Goal: Information Seeking & Learning: Learn about a topic

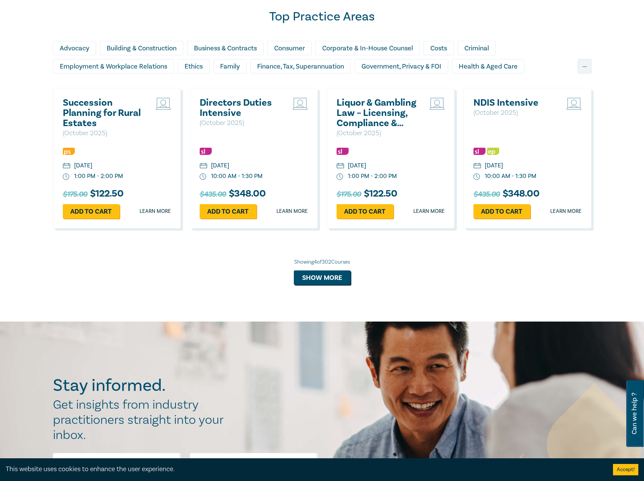
click at [84, 100] on h2 "Succession Planning for Rural Estates" at bounding box center [103, 113] width 81 height 31
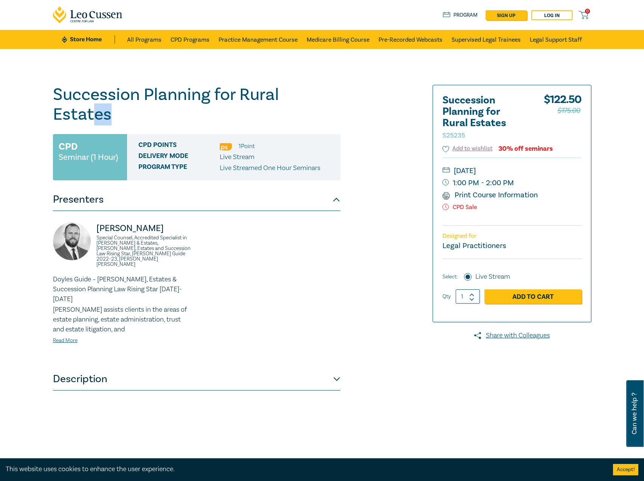
drag, startPoint x: 369, startPoint y: 97, endPoint x: 327, endPoint y: 98, distance: 42.4
click at [327, 98] on div "Succession Planning for Rural Estates S25235 CPD Seminar (1 Hour) CPD Points 1 …" at bounding box center [230, 274] width 365 height 378
click at [358, 103] on div "Succession Planning for Rural Estates S25235 CPD Seminar (1 Hour) CPD Points 1 …" at bounding box center [230, 274] width 365 height 378
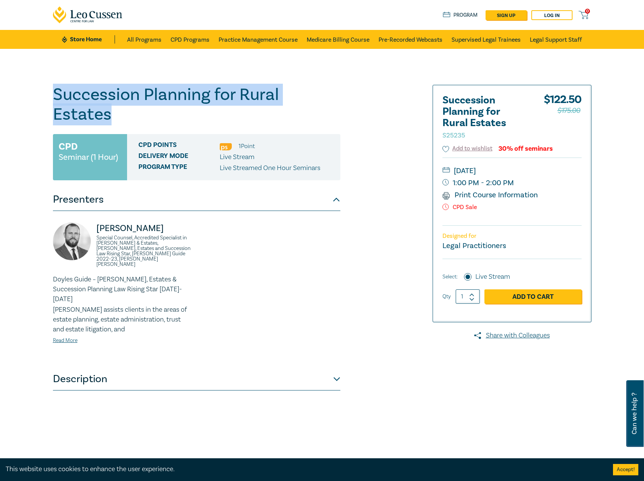
drag, startPoint x: 351, startPoint y: 98, endPoint x: 44, endPoint y: 84, distance: 307.5
click at [44, 84] on div "Succession Planning for Rural Estates S25235 CPD Seminar (1 Hour) CPD Points 1 …" at bounding box center [322, 274] width 644 height 450
copy h1 "Succession Planning for Rural Estates"
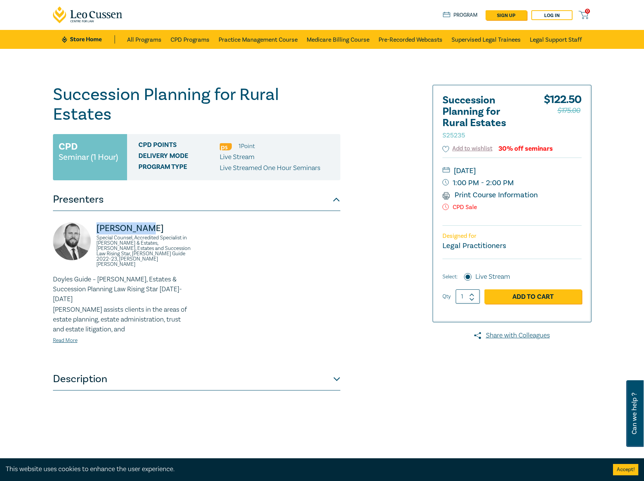
drag, startPoint x: 165, startPoint y: 215, endPoint x: 93, endPoint y: 213, distance: 71.5
click at [93, 222] on div "Jack Conway Special Counsel, Accredited Specialist in Wills & Estates, Wills, E…" at bounding box center [122, 248] width 139 height 52
copy p "Jack Conway"
drag, startPoint x: 163, startPoint y: 238, endPoint x: 95, endPoint y: 219, distance: 70.6
click at [95, 222] on div "Jack Conway Special Counsel, Accredited Specialist in Wills & Estates, Wills, E…" at bounding box center [122, 248] width 139 height 52
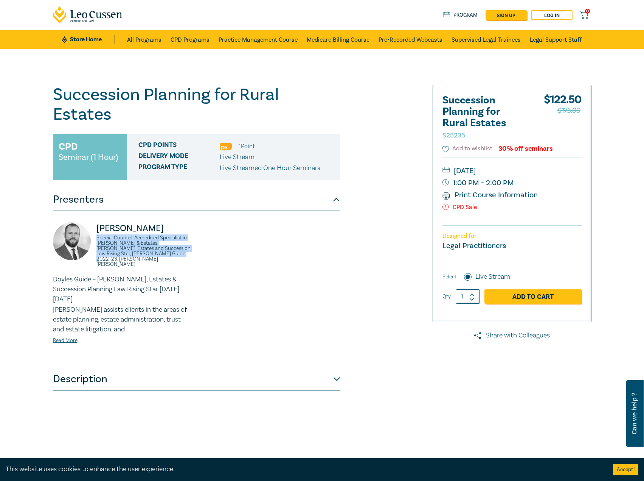
copy small "Special Counsel, Accredited Specialist in Wills & Estates, Wills, Estates and S…"
click at [69, 337] on link "Read More" at bounding box center [65, 340] width 25 height 7
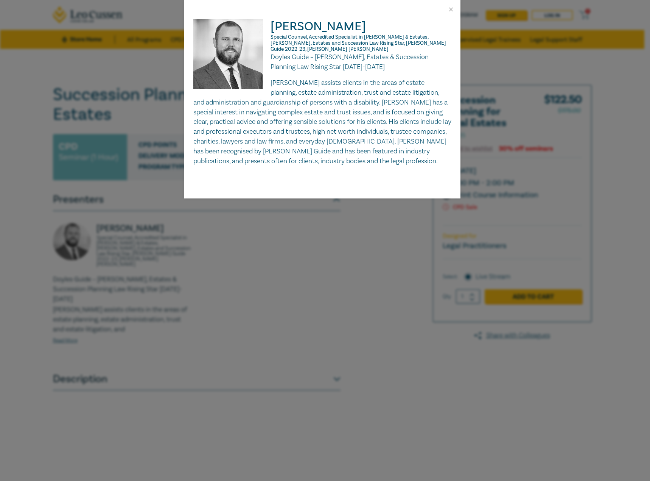
click at [291, 78] on p "Jack assists clients in the areas of estate planning, estate administration, tr…" at bounding box center [322, 122] width 258 height 88
drag, startPoint x: 271, startPoint y: 75, endPoint x: 311, endPoint y: 86, distance: 41.5
click at [311, 86] on p "Jack assists clients in the areas of estate planning, estate administration, tr…" at bounding box center [322, 122] width 258 height 88
click at [401, 148] on p "Jack assists clients in the areas of estate planning, estate administration, tr…" at bounding box center [322, 122] width 258 height 88
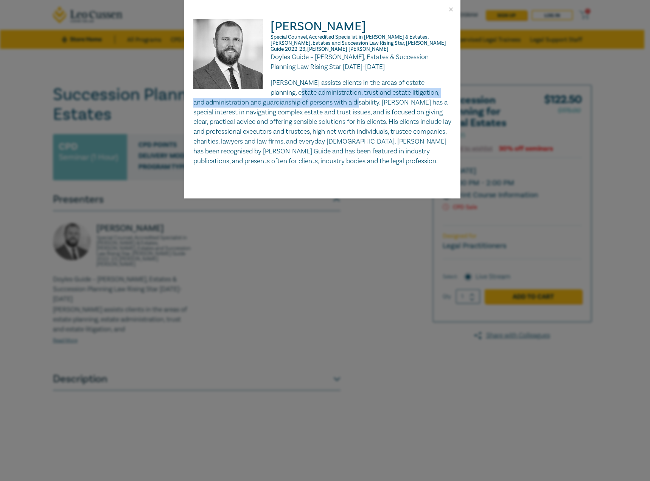
drag, startPoint x: 451, startPoint y: 97, endPoint x: 284, endPoint y: 86, distance: 166.8
click at [284, 86] on p "Jack assists clients in the areas of estate planning, estate administration, tr…" at bounding box center [322, 122] width 258 height 88
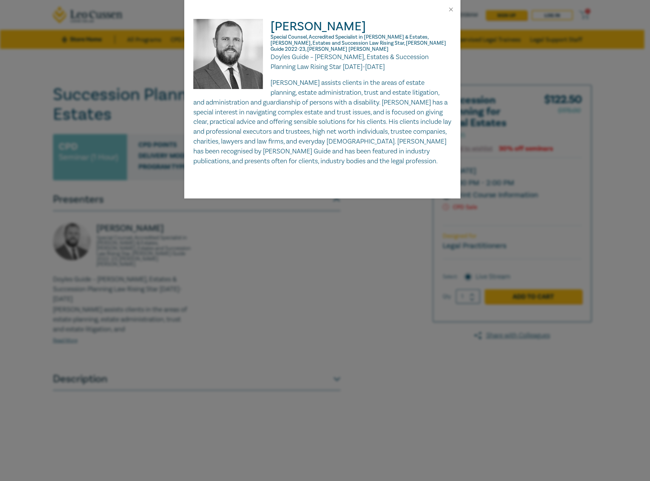
click at [387, 117] on p "Jack assists clients in the areas of estate planning, estate administration, tr…" at bounding box center [322, 122] width 258 height 88
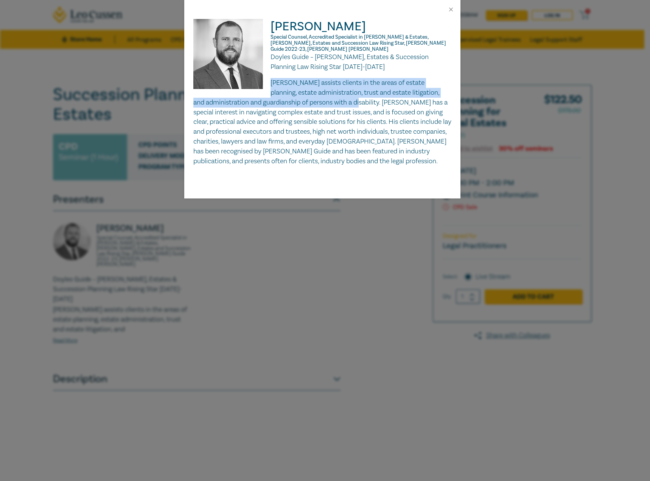
drag, startPoint x: 450, startPoint y: 95, endPoint x: 272, endPoint y: 77, distance: 179.1
click at [272, 78] on p "Jack assists clients in the areas of estate planning, estate administration, tr…" at bounding box center [322, 122] width 258 height 88
copy p "Jack assists clients in the areas of estate planning, estate administration, tr…"
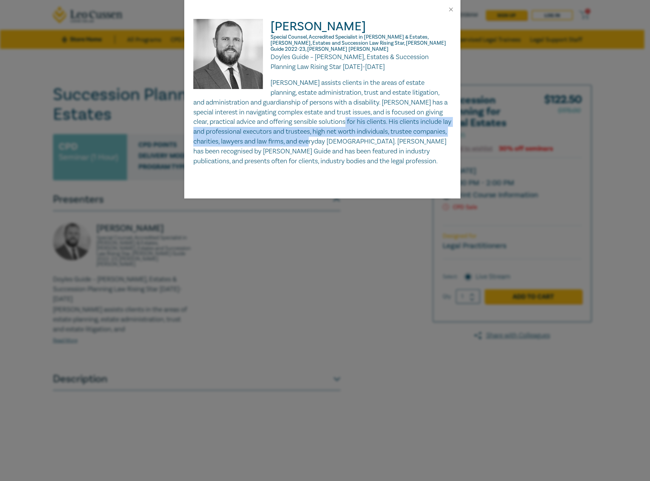
drag, startPoint x: 193, startPoint y: 125, endPoint x: 227, endPoint y: 145, distance: 39.7
click at [227, 145] on p "Jack assists clients in the areas of estate planning, estate administration, tr…" at bounding box center [322, 122] width 258 height 88
copy p "His clients include lay and professional executors and trustees, high net worth…"
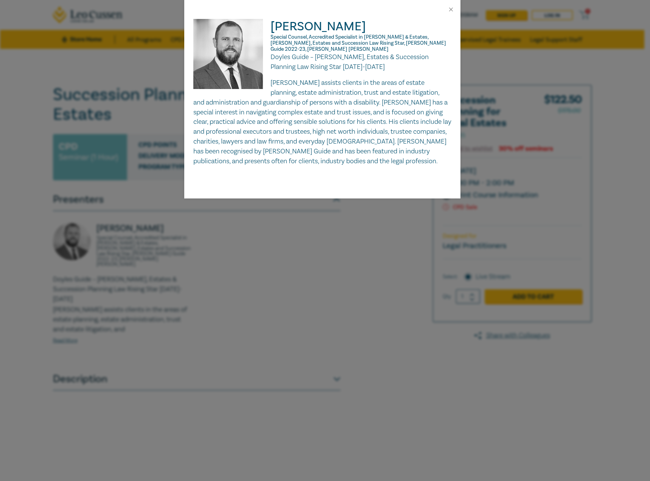
click at [288, 23] on h2 "Jack Conway Special Counsel, Accredited Specialist in Wills & Estates, Wills, E…" at bounding box center [322, 35] width 258 height 33
drag, startPoint x: 293, startPoint y: 24, endPoint x: 281, endPoint y: 26, distance: 12.7
click at [281, 26] on h2 "Jack Conway Special Counsel, Accredited Specialist in Wills & Estates, Wills, E…" at bounding box center [322, 35] width 258 height 33
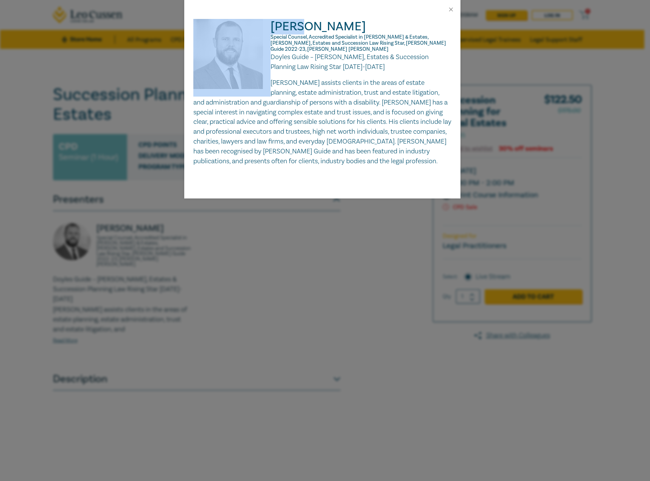
drag, startPoint x: 299, startPoint y: 29, endPoint x: 266, endPoint y: 25, distance: 33.6
click at [266, 25] on div "Jack Conway Special Counsel, Accredited Specialist in Wills & Estates, Wills, E…" at bounding box center [322, 92] width 258 height 147
copy div "Jack"
drag, startPoint x: 283, startPoint y: 27, endPoint x: 289, endPoint y: 33, distance: 8.0
copy div "Jack"
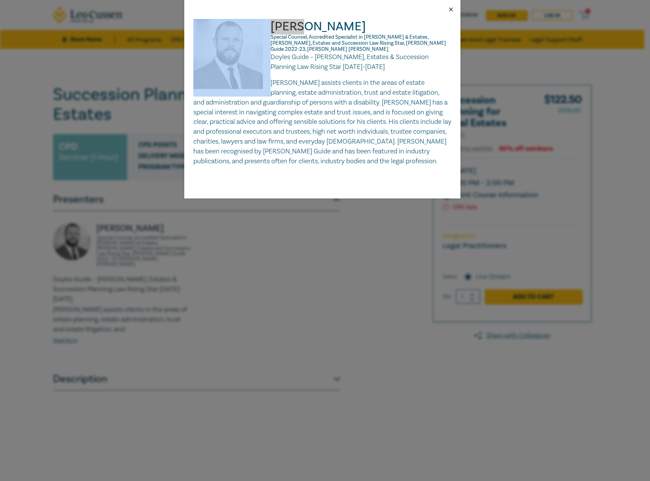
click at [451, 10] on button "Close" at bounding box center [451, 9] width 7 height 7
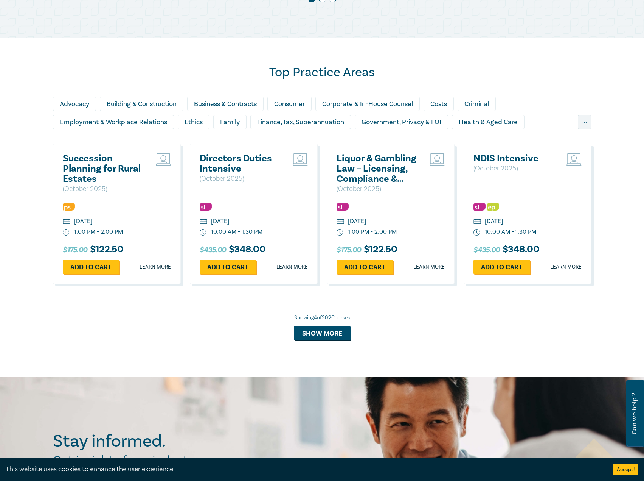
scroll to position [586, 0]
click at [330, 337] on button "Show more" at bounding box center [322, 333] width 57 height 14
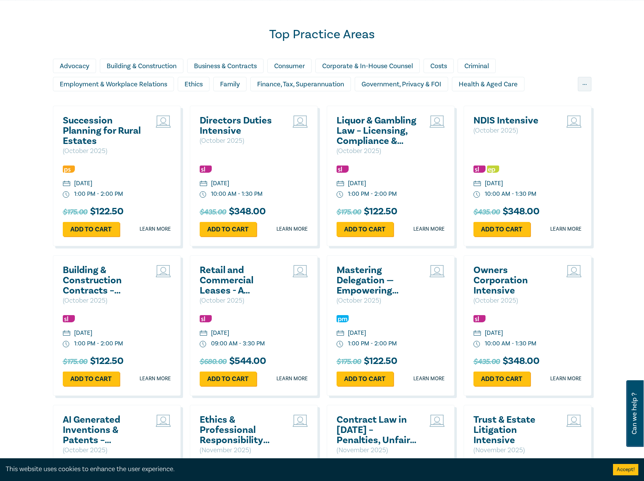
scroll to position [624, 0]
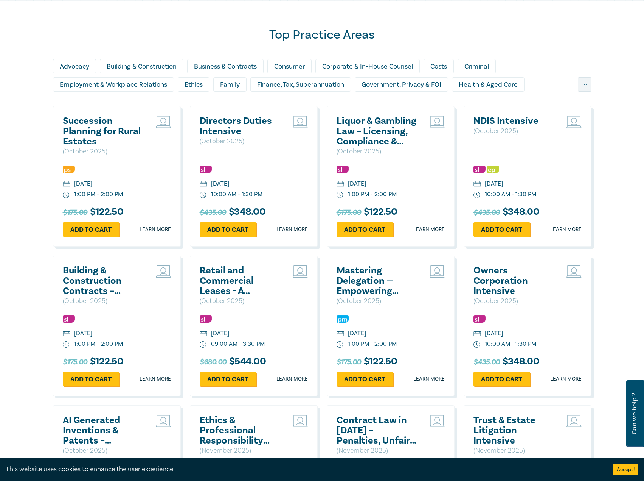
click at [213, 115] on div "Directors Duties Intensive ( October 2025 ) Tuesday, 21 October 2025 10:00 AM -…" at bounding box center [254, 176] width 128 height 140
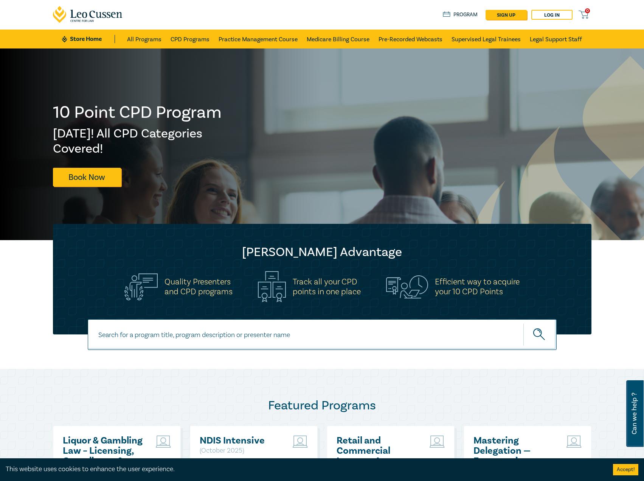
scroll to position [0, 0]
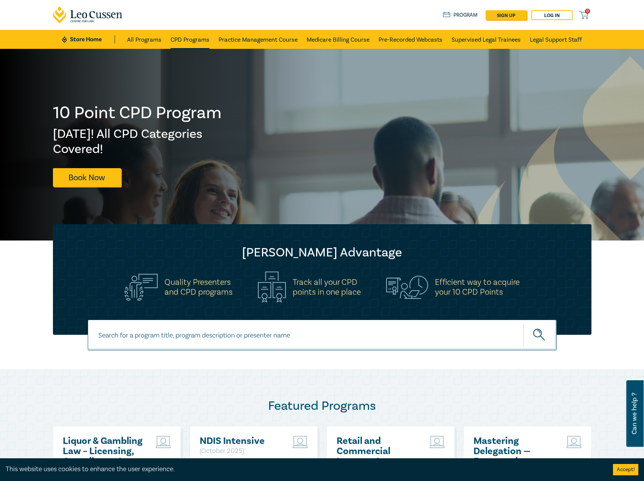
click at [193, 38] on link "CPD Programs" at bounding box center [190, 39] width 39 height 19
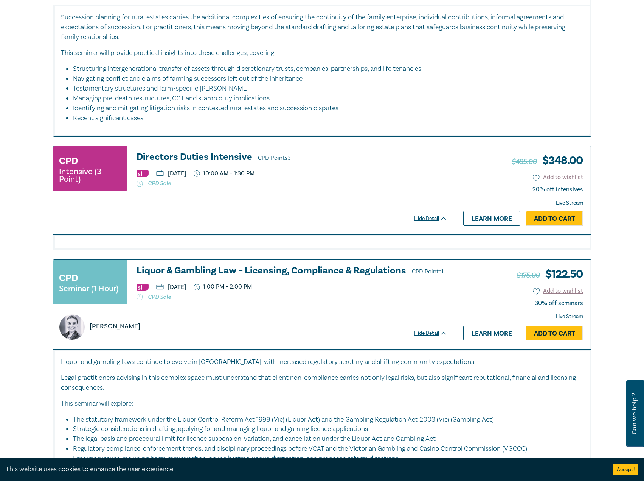
click at [212, 159] on h3 "Directors Duties Intensive CPD Points 3" at bounding box center [292, 157] width 311 height 11
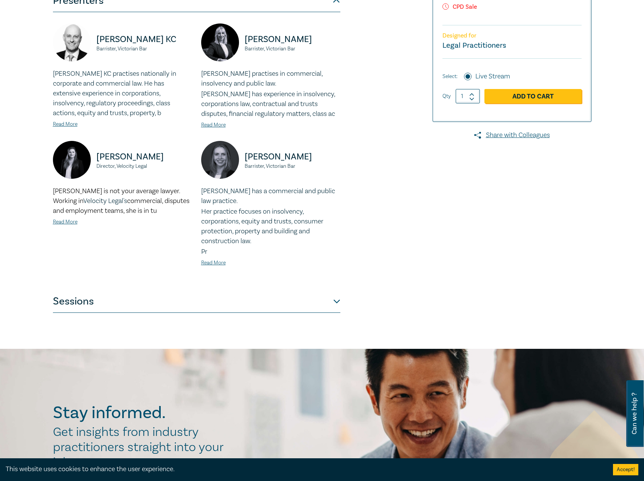
click at [256, 292] on button "Sessions" at bounding box center [197, 301] width 288 height 23
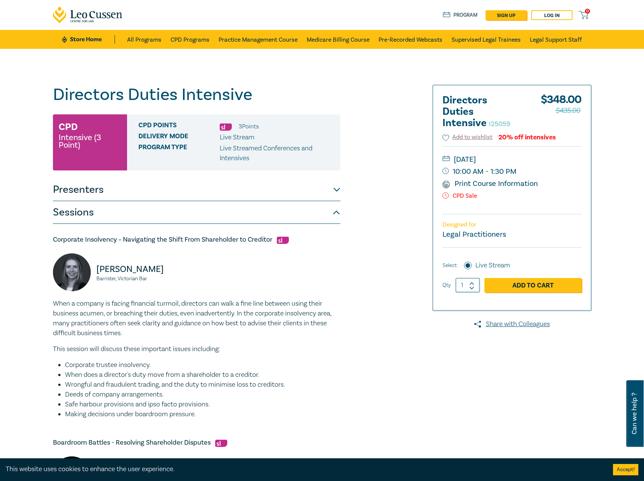
click at [98, 36] on link "Store Home" at bounding box center [88, 39] width 53 height 8
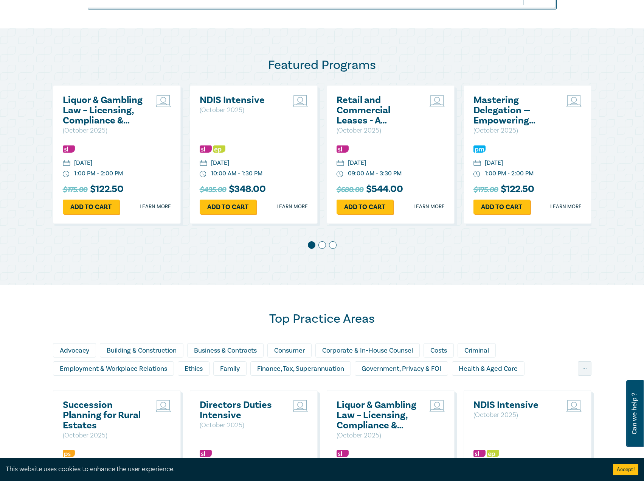
scroll to position [530, 0]
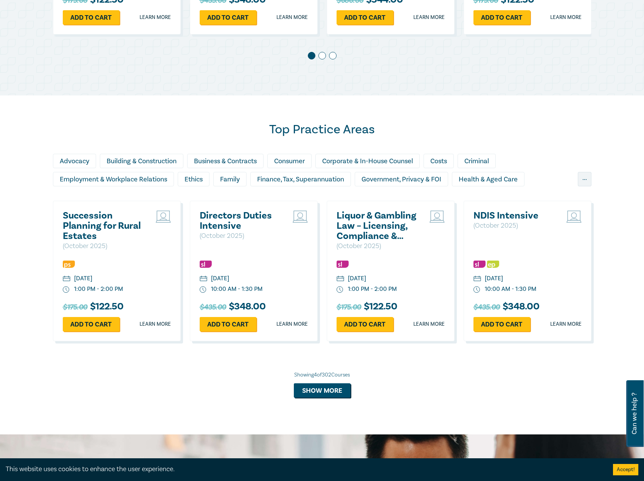
click at [65, 217] on h2 "Succession Planning for Rural Estates" at bounding box center [103, 225] width 81 height 31
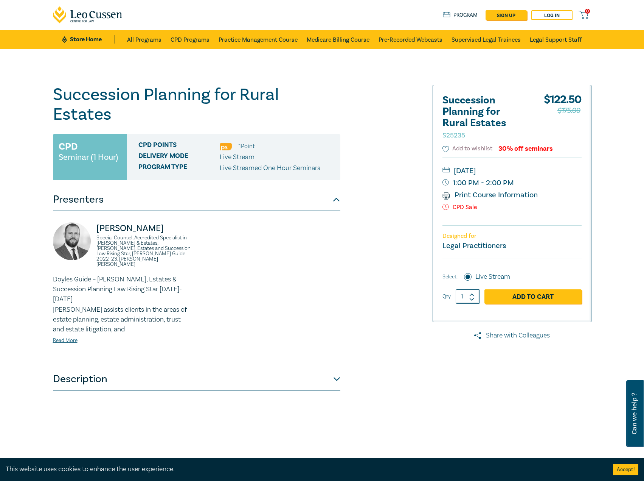
click at [86, 37] on link "Store Home" at bounding box center [88, 39] width 53 height 8
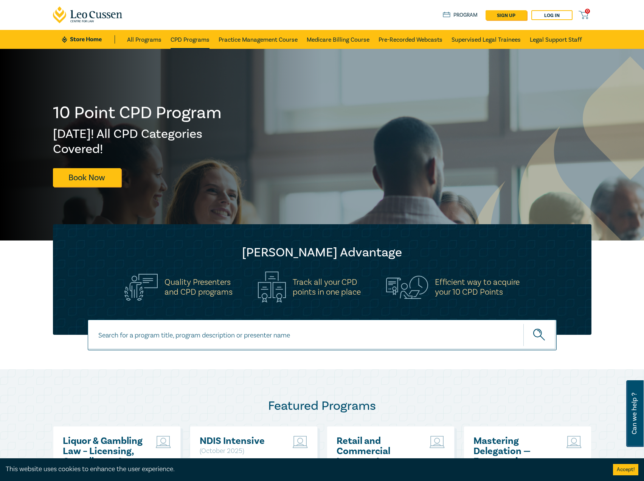
click at [191, 39] on link "CPD Programs" at bounding box center [190, 39] width 39 height 19
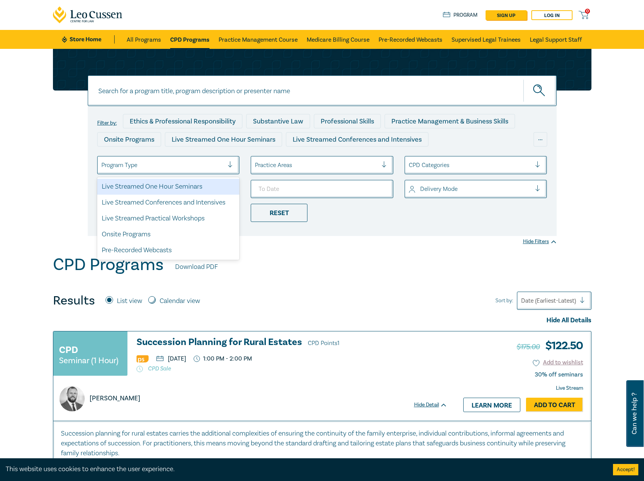
click at [143, 167] on div at bounding box center [162, 165] width 123 height 10
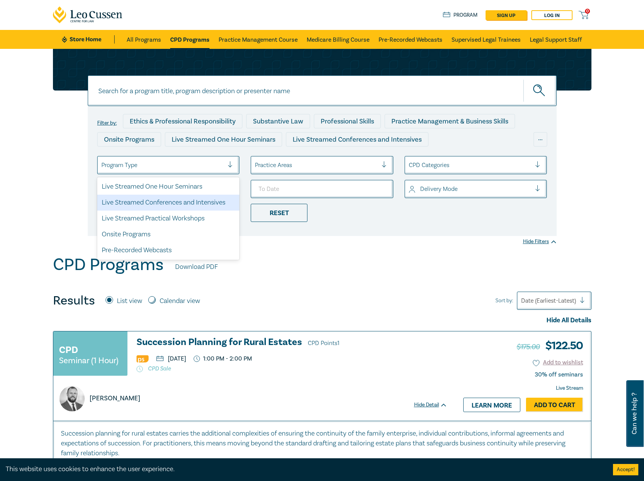
click at [171, 207] on div "Live Streamed Conferences and Intensives" at bounding box center [168, 202] width 143 height 16
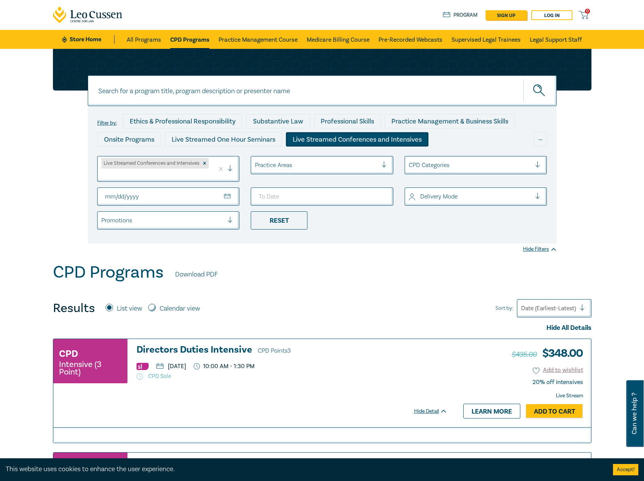
click at [229, 198] on input "From Date" at bounding box center [168, 196] width 143 height 18
type input "2025-11-16"
click at [383, 196] on input "To Date" at bounding box center [322, 196] width 143 height 18
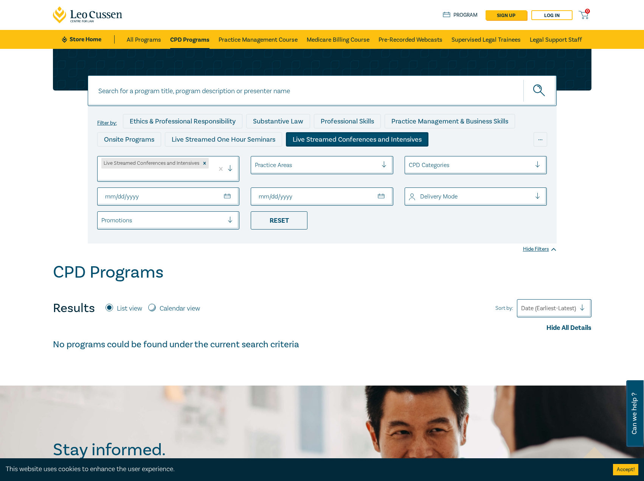
type input "2025-11-30"
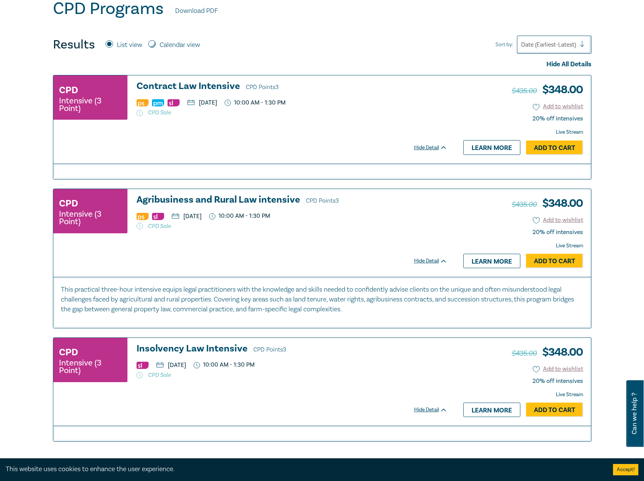
scroll to position [264, 0]
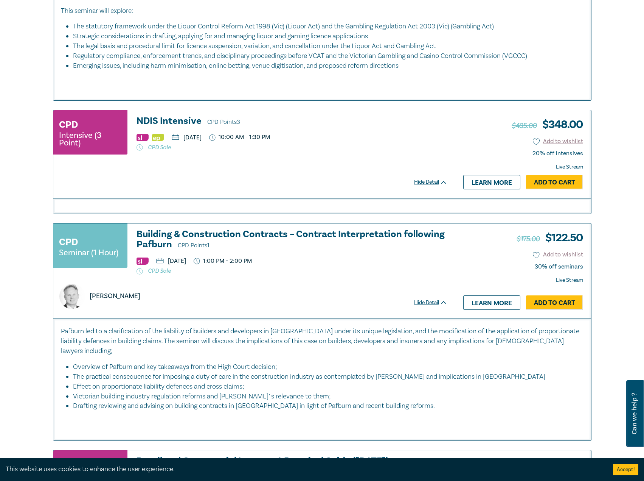
scroll to position [832, 0]
click at [180, 115] on h3 "NDIS Intensive CPD Points 3" at bounding box center [292, 120] width 311 height 11
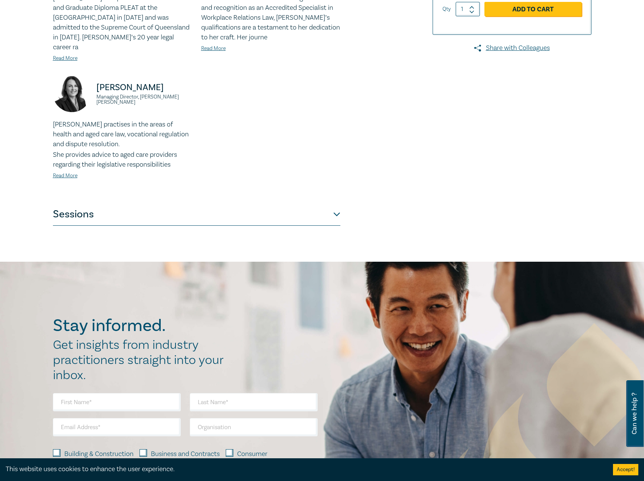
click at [239, 208] on button "Sessions" at bounding box center [197, 214] width 288 height 23
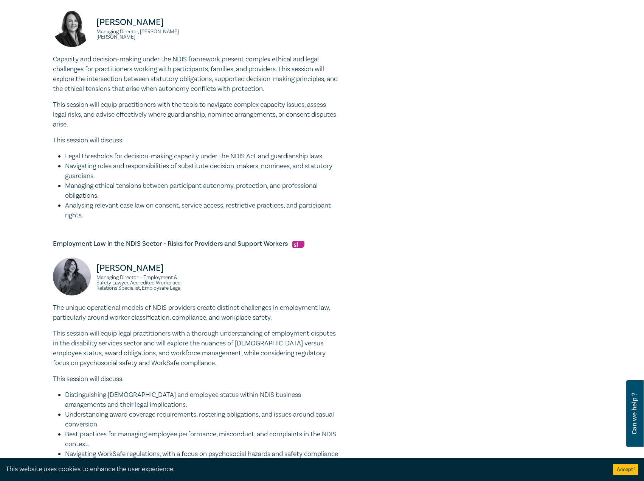
scroll to position [568, 0]
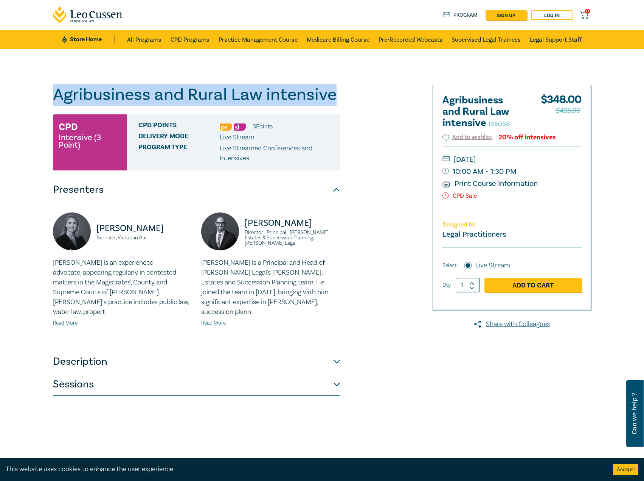
drag, startPoint x: 364, startPoint y: 100, endPoint x: 35, endPoint y: 94, distance: 328.5
click at [35, 94] on div "Agribusiness and Rural Law intensive I25058 CPD Intensive (3 Point) CPD Points …" at bounding box center [322, 274] width 644 height 450
copy h1 "Agribusiness and Rural Law intensive"
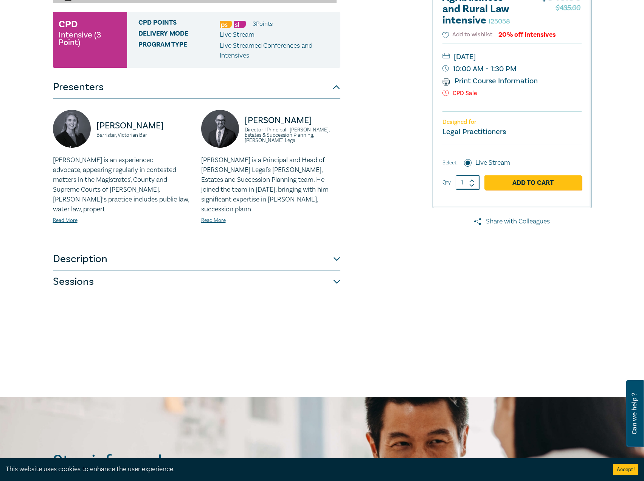
scroll to position [114, 0]
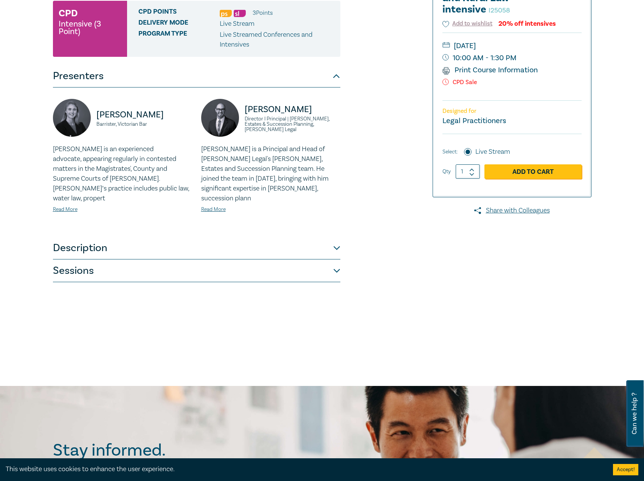
click at [267, 236] on button "Description" at bounding box center [197, 247] width 288 height 23
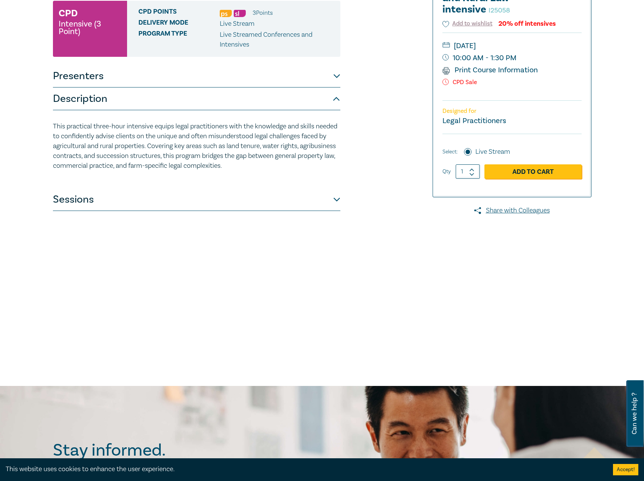
click at [289, 201] on button "Sessions" at bounding box center [197, 199] width 288 height 23
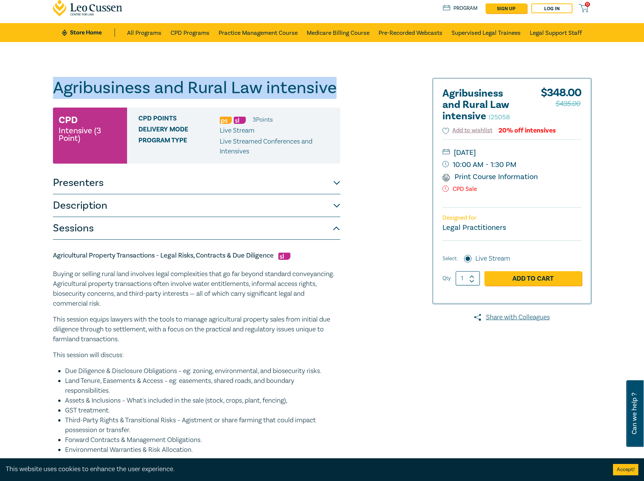
scroll to position [0, 0]
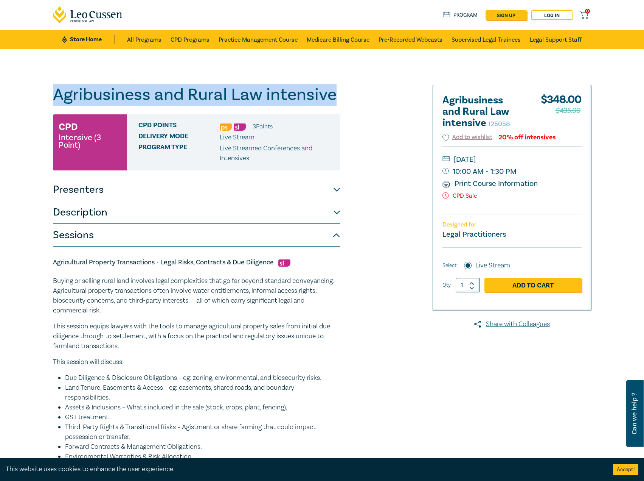
copy h1 "Agribusiness and Rural Law intensive"
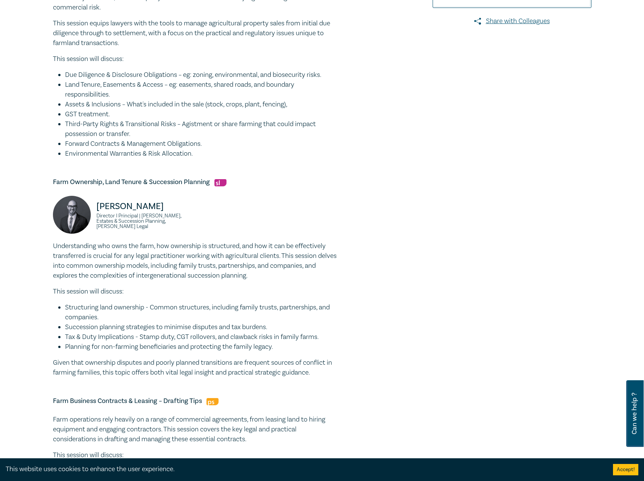
scroll to position [303, 0]
drag, startPoint x: 173, startPoint y: 205, endPoint x: 108, endPoint y: 204, distance: 65.1
click at [89, 204] on div "Stefan Manche Director I Principal | Wills, Estates & Succession Planning, Coul…" at bounding box center [122, 217] width 139 height 45
copy p "Stefan Manche"
drag, startPoint x: 197, startPoint y: 226, endPoint x: 95, endPoint y: 220, distance: 102.3
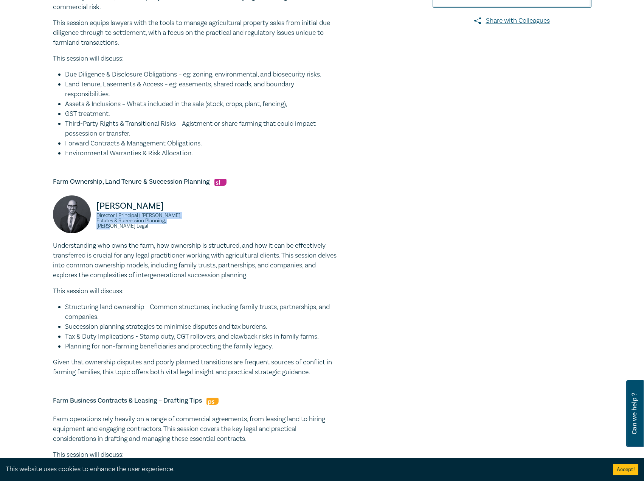
click at [95, 220] on div "Stefan Manche Director I Principal | Wills, Estates & Succession Planning, Coul…" at bounding box center [196, 217] width 297 height 45
copy small "Director I Principal | Wills, Estates & Succession Planning, Coulter Legal"
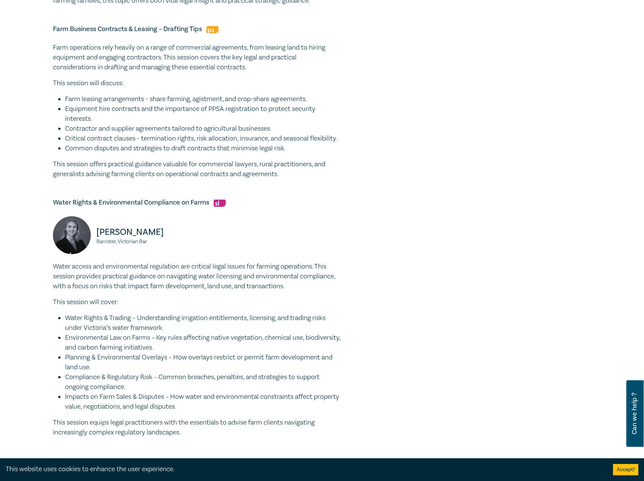
scroll to position [795, 0]
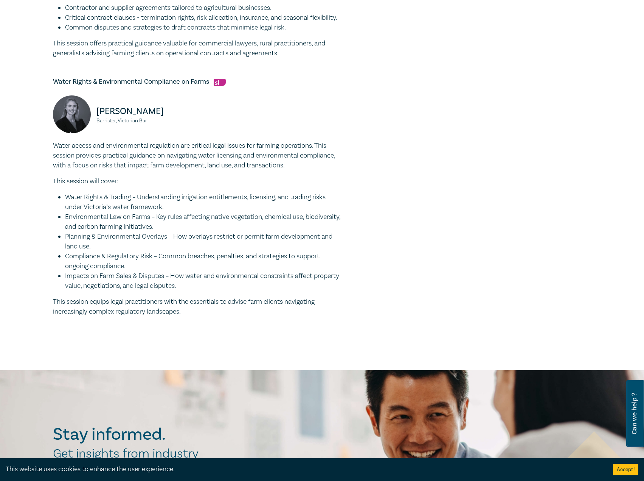
drag, startPoint x: 166, startPoint y: 120, endPoint x: 97, endPoint y: 124, distance: 69.4
click at [97, 117] on p "Olivia Callahan" at bounding box center [144, 111] width 96 height 12
copy p "Olivia Callahan"
drag, startPoint x: 163, startPoint y: 133, endPoint x: 93, endPoint y: 132, distance: 70.0
click at [93, 132] on div "Olivia Callahan Barrister, Victorian Bar" at bounding box center [122, 117] width 139 height 45
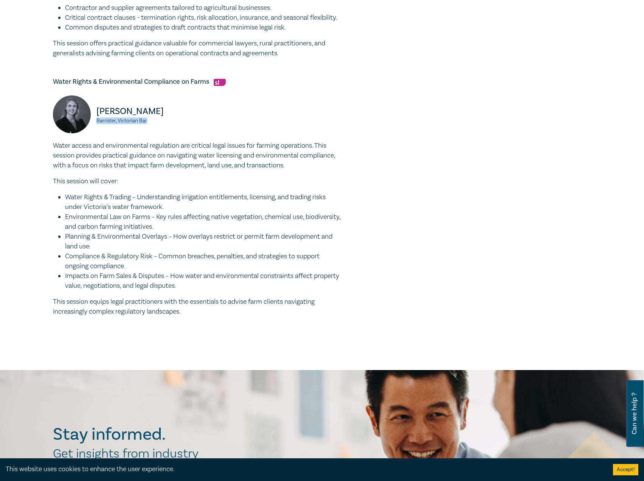
copy small "Barrister, Victorian Bar"
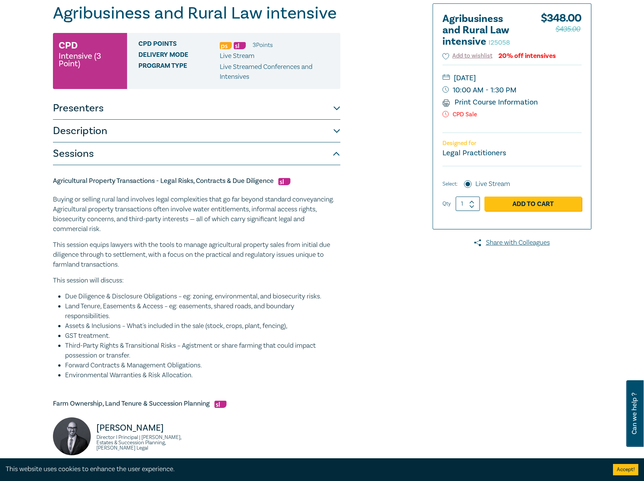
scroll to position [0, 0]
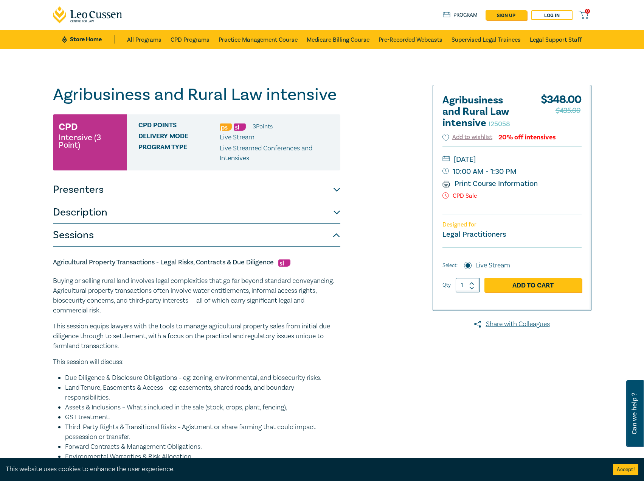
drag, startPoint x: 576, startPoint y: 160, endPoint x: 559, endPoint y: 159, distance: 17.4
click at [559, 159] on small "Wednesday, 26 November 2025" at bounding box center [512, 159] width 139 height 12
copy small "Wednesday, 26 November 2025"
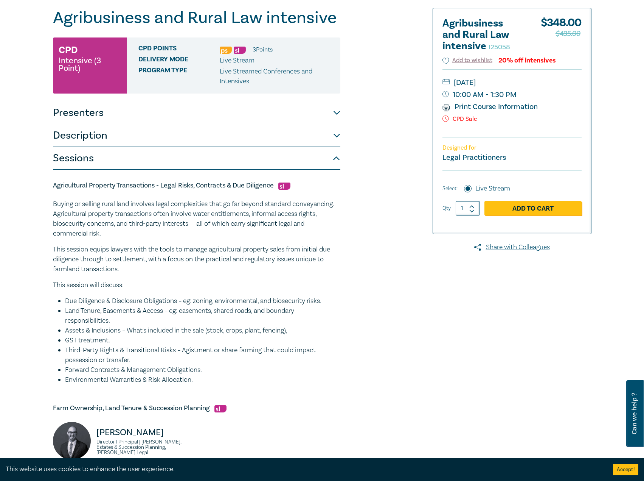
scroll to position [76, 0]
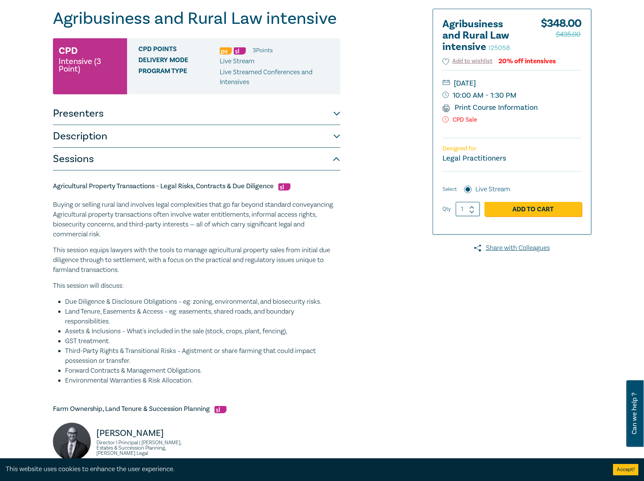
drag, startPoint x: 524, startPoint y: 90, endPoint x: 569, endPoint y: 80, distance: 45.8
click at [524, 90] on small "10:00 AM - 1:30 PM" at bounding box center [512, 95] width 139 height 12
drag, startPoint x: 566, startPoint y: 85, endPoint x: 518, endPoint y: 83, distance: 48.1
click at [527, 85] on small "Wednesday, 26 November 2025" at bounding box center [512, 83] width 139 height 12
click at [499, 82] on small "Wednesday, 26 November 2025" at bounding box center [512, 83] width 139 height 12
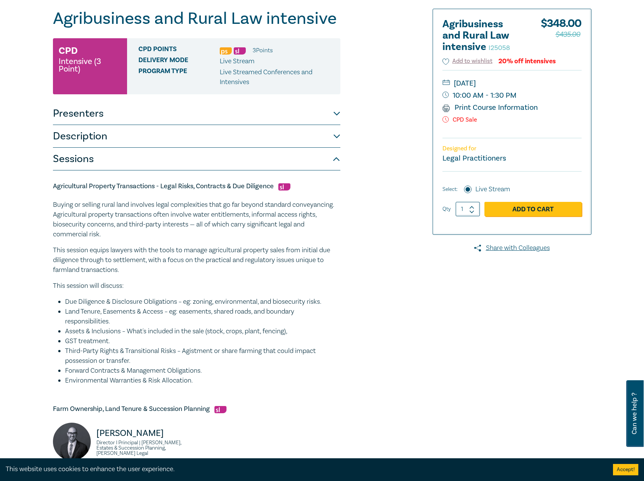
drag, startPoint x: 507, startPoint y: 83, endPoint x: 559, endPoint y: 79, distance: 52.0
click at [559, 79] on small "Wednesday, 26 November 2025" at bounding box center [512, 83] width 139 height 12
drag, startPoint x: 544, startPoint y: 79, endPoint x: 548, endPoint y: 82, distance: 4.6
copy small "November 2025"
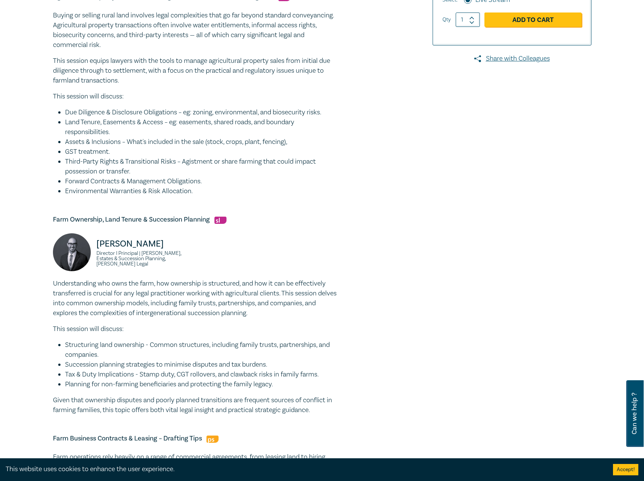
click at [169, 246] on p "Stefan Manche" at bounding box center [144, 244] width 96 height 12
drag, startPoint x: 170, startPoint y: 248, endPoint x: 87, endPoint y: 246, distance: 83.3
click at [87, 246] on div "Stefan Manche Director I Principal | Wills, Estates & Succession Planning, Coul…" at bounding box center [122, 255] width 139 height 45
copy div "Stefan Manche"
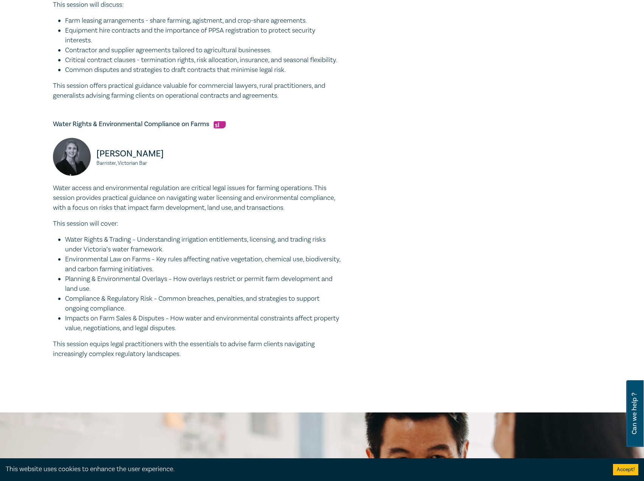
scroll to position [757, 0]
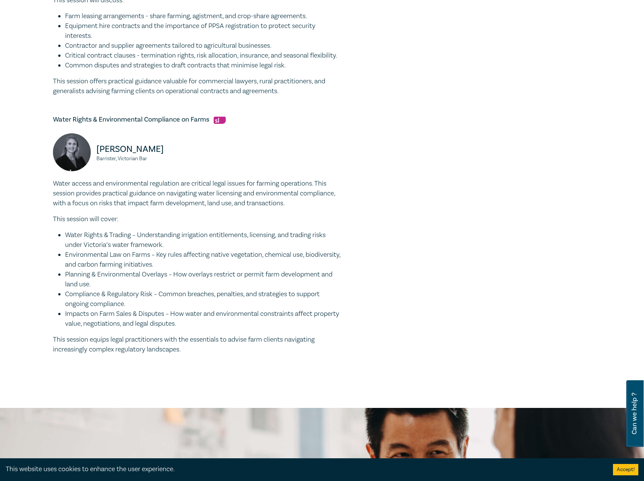
drag, startPoint x: 172, startPoint y: 153, endPoint x: 101, endPoint y: 157, distance: 71.6
click at [101, 155] on p "Olivia Callahan" at bounding box center [144, 149] width 96 height 12
click at [141, 155] on p "Olivia Callahan" at bounding box center [144, 149] width 96 height 12
drag, startPoint x: 165, startPoint y: 158, endPoint x: 89, endPoint y: 157, distance: 76.1
click at [89, 157] on div "Olivia Callahan Barrister, Victorian Bar" at bounding box center [122, 155] width 139 height 45
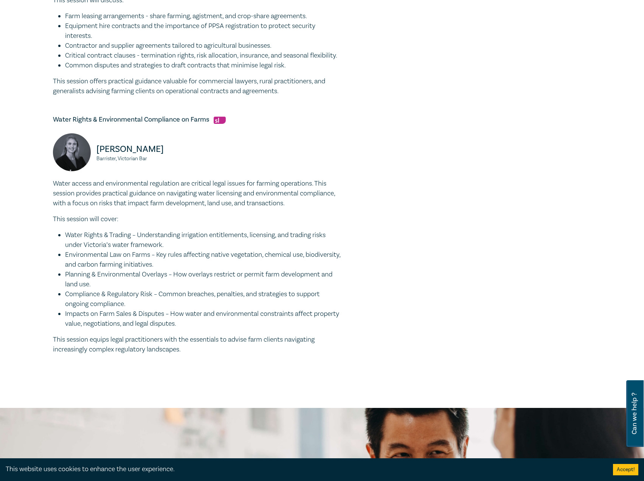
copy div "Olivia Callahan"
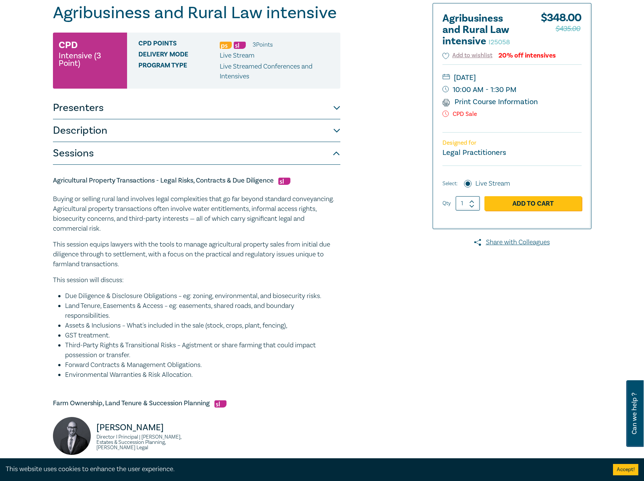
scroll to position [82, 0]
click at [275, 191] on div "Agricultural Property Transactions - Legal Risks, Contracts & Due Diligence Buy…" at bounding box center [197, 278] width 288 height 204
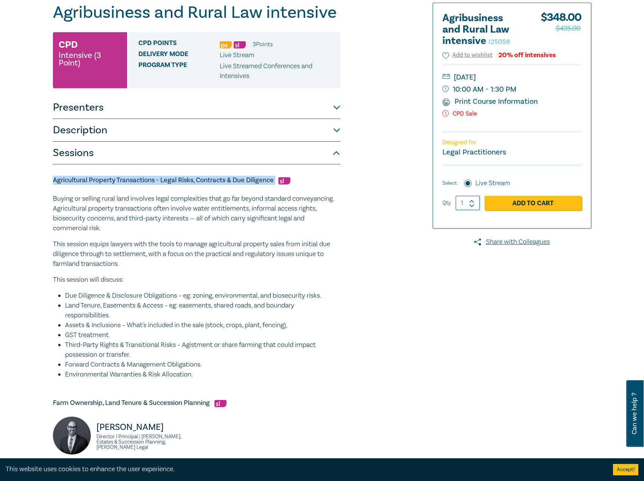
drag, startPoint x: 277, startPoint y: 179, endPoint x: 86, endPoint y: 181, distance: 190.7
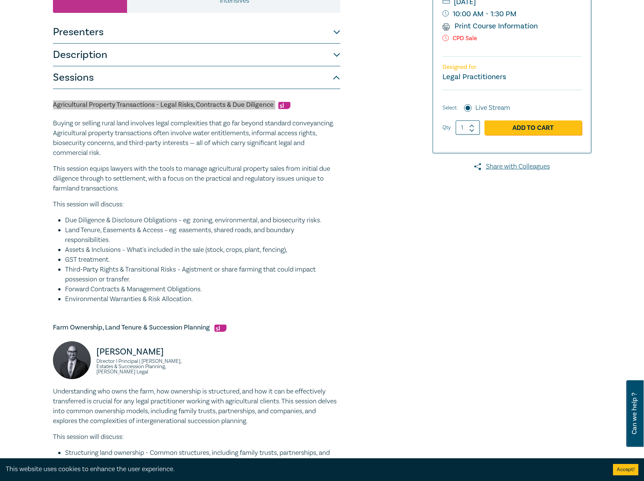
scroll to position [158, 0]
drag, startPoint x: 207, startPoint y: 301, endPoint x: 30, endPoint y: 123, distance: 251.2
click at [30, 123] on div "Agribusiness and Rural Law intensive I25058 CPD Intensive (3 Point) CPD Points …" at bounding box center [322, 449] width 644 height 1116
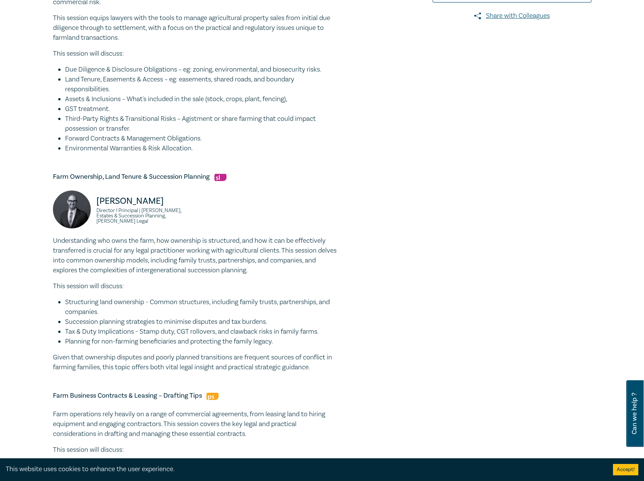
scroll to position [309, 0]
click at [159, 178] on h5 "Farm Ownership, Land Tenure & Succession Planning" at bounding box center [197, 175] width 288 height 9
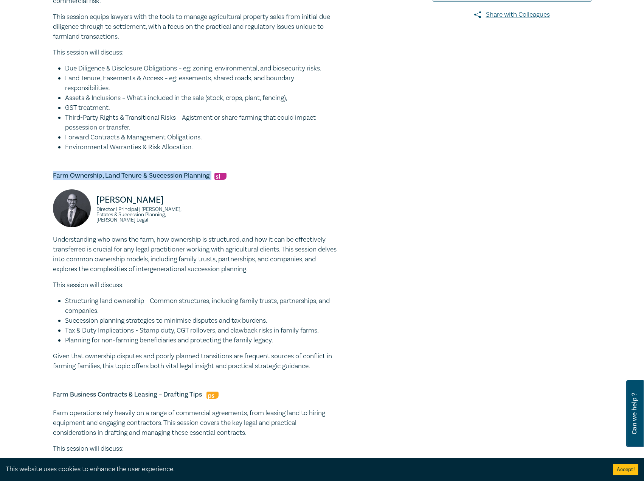
drag, startPoint x: 212, startPoint y: 174, endPoint x: 43, endPoint y: 177, distance: 169.1
click at [43, 177] on div "Agribusiness and Rural Law intensive I25058 CPD Intensive (3 Point) CPD Points …" at bounding box center [322, 298] width 644 height 1116
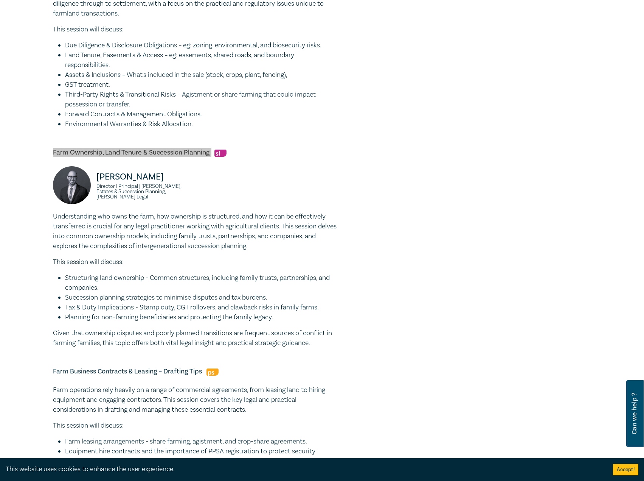
scroll to position [385, 0]
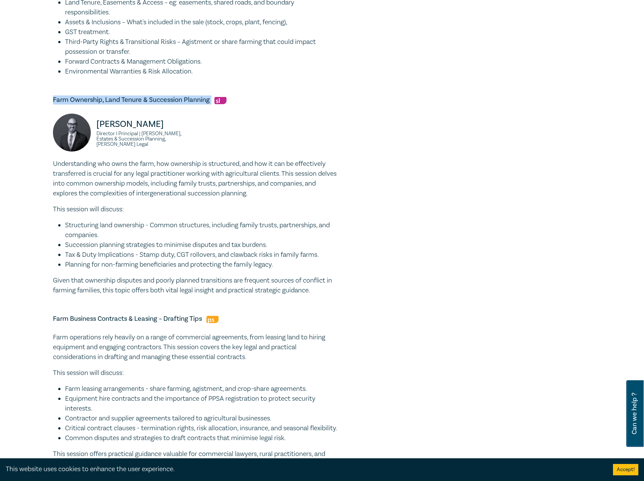
drag, startPoint x: 54, startPoint y: 162, endPoint x: 328, endPoint y: 293, distance: 303.4
click at [328, 293] on div "Understanding who owns the farm, how ownership is structured, and how it can be…" at bounding box center [197, 227] width 288 height 136
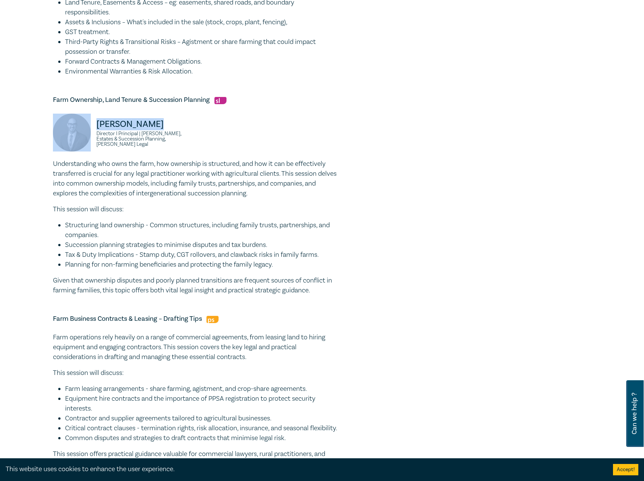
drag, startPoint x: 169, startPoint y: 129, endPoint x: 89, endPoint y: 126, distance: 79.5
click at [87, 125] on div "Stefan Manche Director I Principal | Wills, Estates & Succession Planning, Coul…" at bounding box center [122, 136] width 139 height 45
drag, startPoint x: 194, startPoint y: 145, endPoint x: 93, endPoint y: 135, distance: 101.5
click at [93, 135] on div "Stefan Manche Director I Principal | Wills, Estates & Succession Planning, Coul…" at bounding box center [122, 136] width 148 height 45
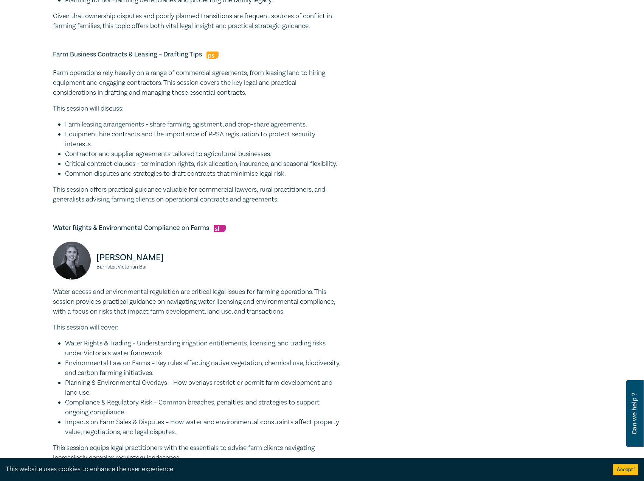
scroll to position [650, 0]
drag, startPoint x: 205, startPoint y: 53, endPoint x: 76, endPoint y: 53, distance: 129.4
click at [78, 85] on p "Farm operations rely heavily on a range of commercial agreements, from leasing …" at bounding box center [197, 82] width 288 height 30
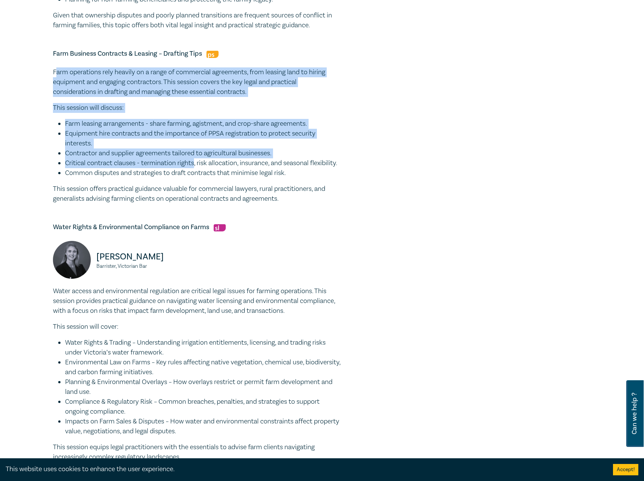
drag, startPoint x: 55, startPoint y: 72, endPoint x: 196, endPoint y: 165, distance: 168.9
click at [196, 165] on div "Farm operations rely heavily on a range of commercial agreements, from leasing …" at bounding box center [197, 135] width 288 height 136
click at [83, 83] on p "Farm operations rely heavily on a range of commercial agreements, from leasing …" at bounding box center [197, 82] width 288 height 30
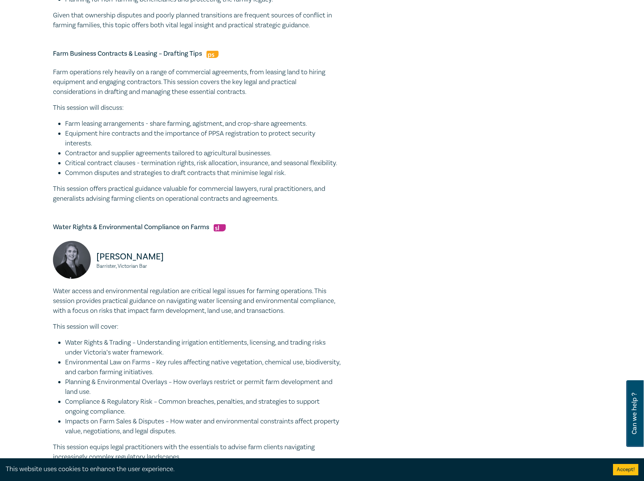
drag, startPoint x: 53, startPoint y: 71, endPoint x: 289, endPoint y: 210, distance: 274.6
click at [289, 204] on div "Farm operations rely heavily on a range of commercial agreements, from leasing …" at bounding box center [197, 135] width 288 height 136
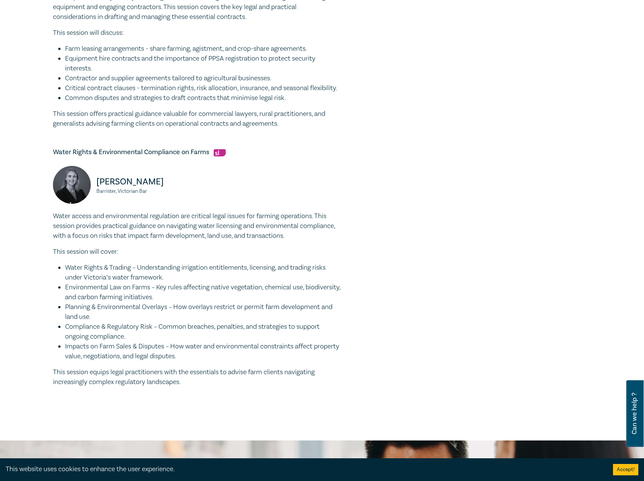
scroll to position [725, 0]
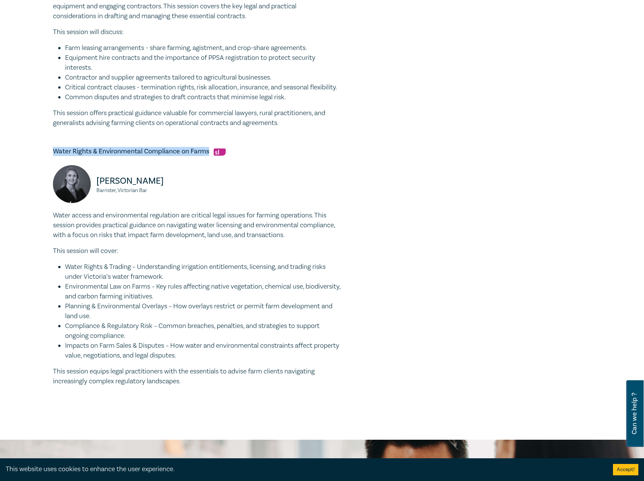
drag, startPoint x: 209, startPoint y: 163, endPoint x: 51, endPoint y: 162, distance: 158.5
click at [58, 223] on p "Water access and environmental regulation are critical legal issues for farming…" at bounding box center [197, 225] width 288 height 30
drag, startPoint x: 51, startPoint y: 224, endPoint x: 56, endPoint y: 223, distance: 5.4
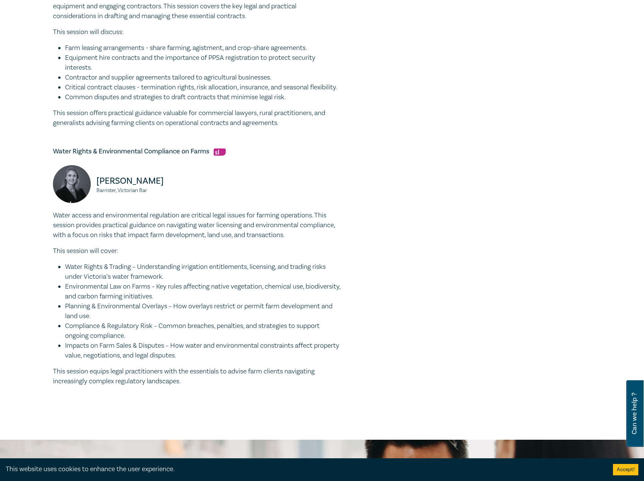
click at [57, 222] on p "Water access and environmental regulation are critical legal issues for farming…" at bounding box center [197, 225] width 288 height 30
drag, startPoint x: 55, startPoint y: 222, endPoint x: 157, endPoint y: 348, distance: 161.6
click at [208, 383] on div "Water access and environmental regulation are critical legal issues for farming…" at bounding box center [197, 298] width 288 height 176
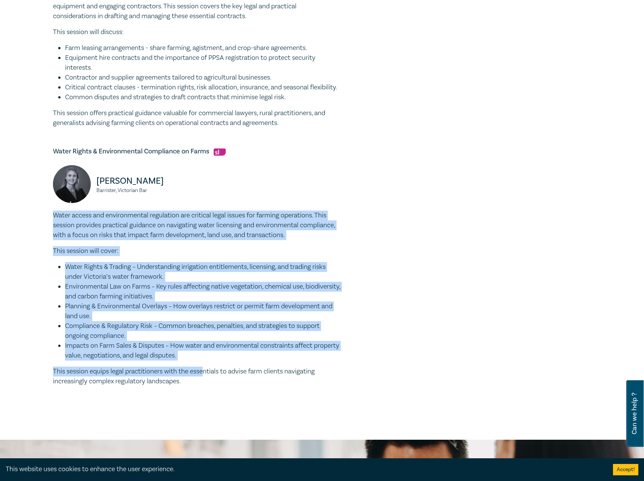
drag, startPoint x: 156, startPoint y: 348, endPoint x: 110, endPoint y: 288, distance: 75.8
click at [114, 282] on li "Water Rights & Trading – Understanding irrigation entitlements, licensing, and …" at bounding box center [202, 272] width 275 height 20
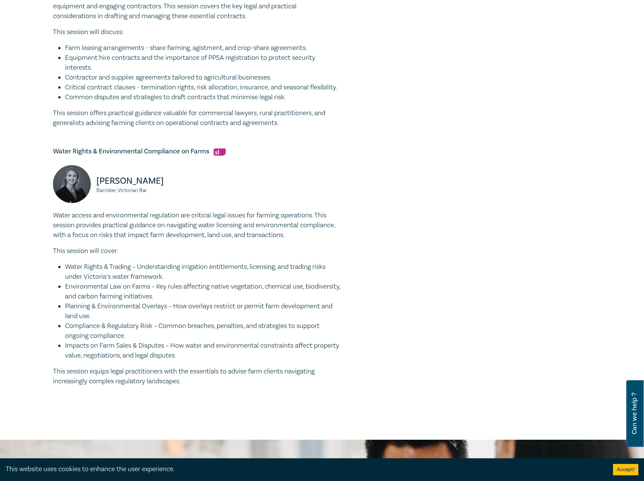
drag, startPoint x: 54, startPoint y: 221, endPoint x: 204, endPoint y: 390, distance: 225.4
click at [204, 386] on div "Water access and environmental regulation are critical legal issues for farming…" at bounding box center [197, 298] width 288 height 176
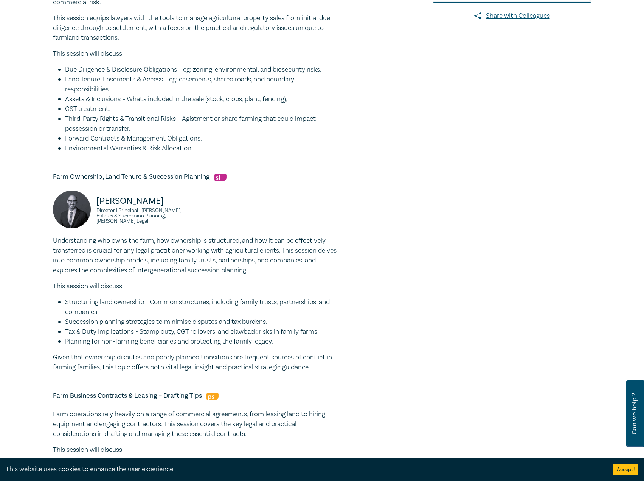
scroll to position [308, 0]
drag, startPoint x: 183, startPoint y: 203, endPoint x: 77, endPoint y: 202, distance: 105.9
click at [77, 202] on div "Stefan Manche Director I Principal | Wills, Estates & Succession Planning, Coul…" at bounding box center [122, 213] width 139 height 45
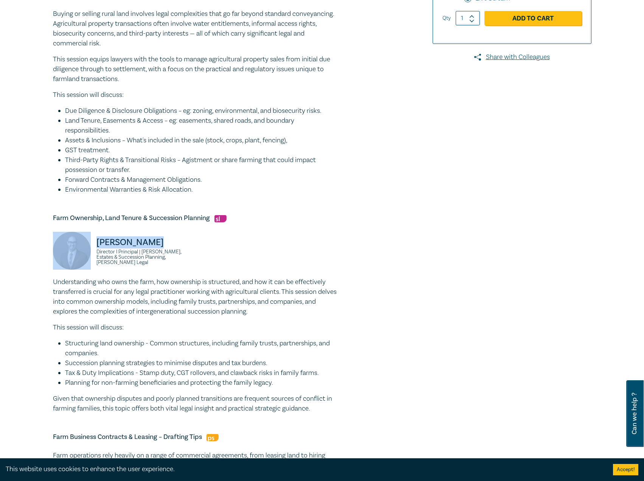
scroll to position [292, 0]
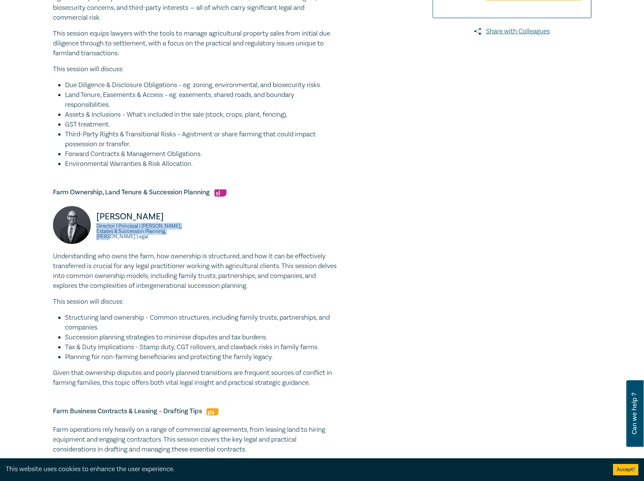
drag, startPoint x: 195, startPoint y: 235, endPoint x: 94, endPoint y: 229, distance: 100.8
click at [94, 229] on div "Stefan Manche Director I Principal | Wills, Estates & Succession Planning, Coul…" at bounding box center [122, 228] width 148 height 45
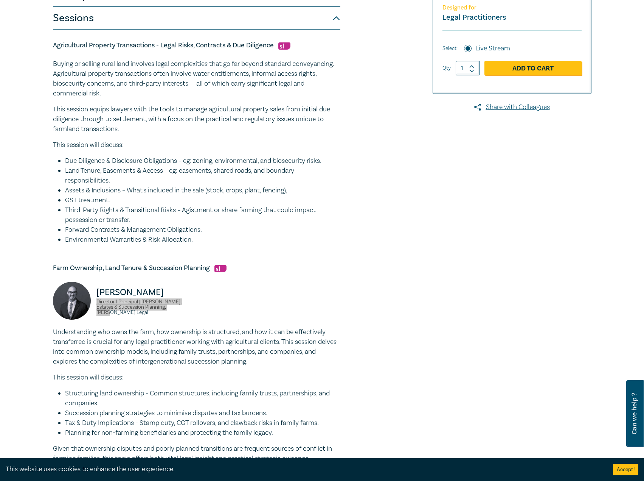
scroll to position [65, 0]
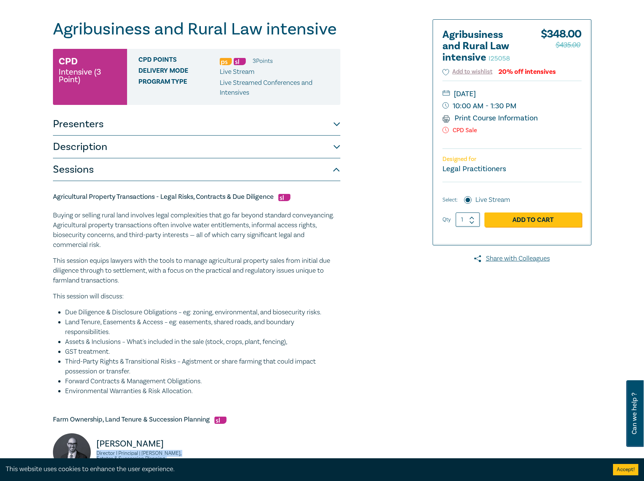
click at [184, 120] on button "Presenters" at bounding box center [197, 124] width 288 height 23
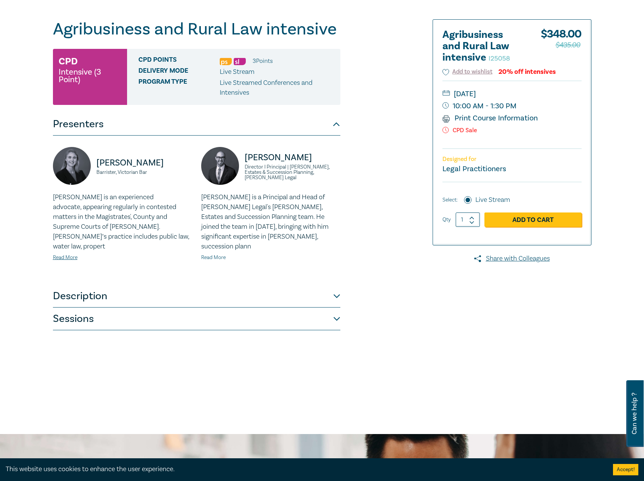
click at [215, 254] on link "Read More" at bounding box center [213, 257] width 25 height 7
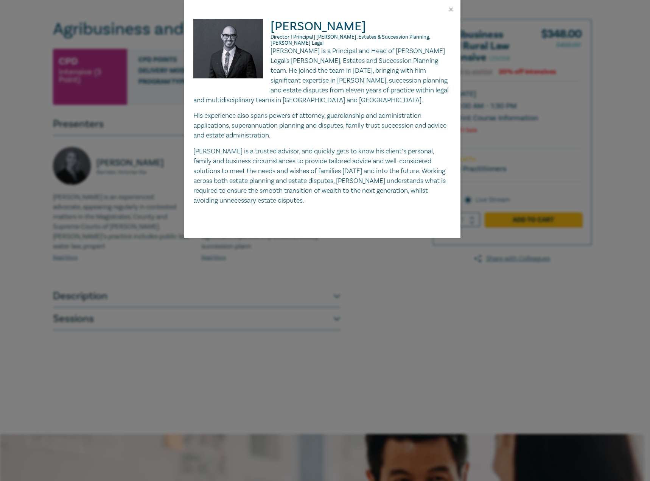
click at [268, 46] on img at bounding box center [232, 52] width 78 height 67
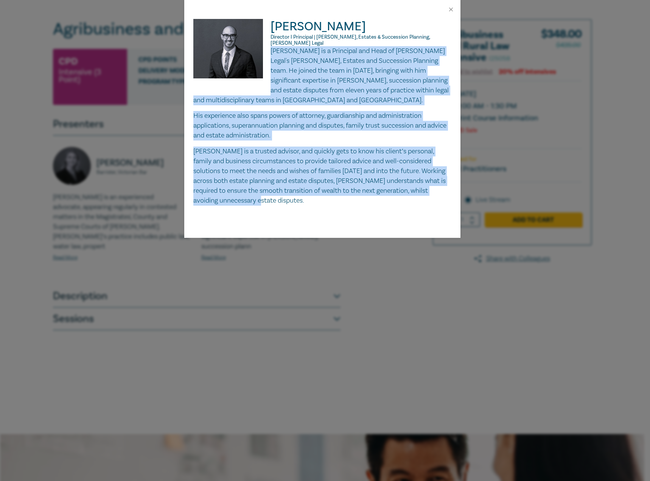
drag, startPoint x: 271, startPoint y: 44, endPoint x: 327, endPoint y: 191, distance: 157.5
click at [327, 191] on div "Stefan is a Principal and Head of Coulter Legal's Wills, Estates and Succession…" at bounding box center [322, 125] width 258 height 159
click at [449, 9] on button "Close" at bounding box center [451, 9] width 7 height 7
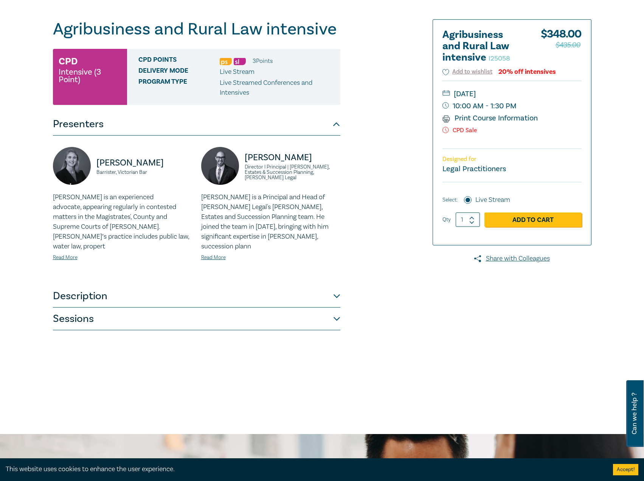
click at [131, 308] on button "Sessions" at bounding box center [197, 318] width 288 height 23
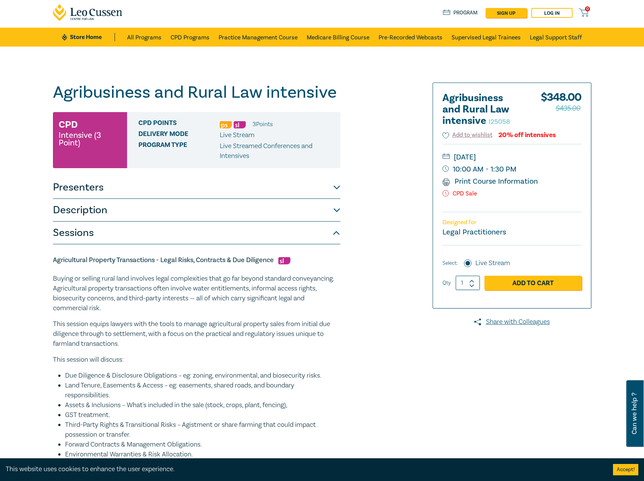
scroll to position [0, 0]
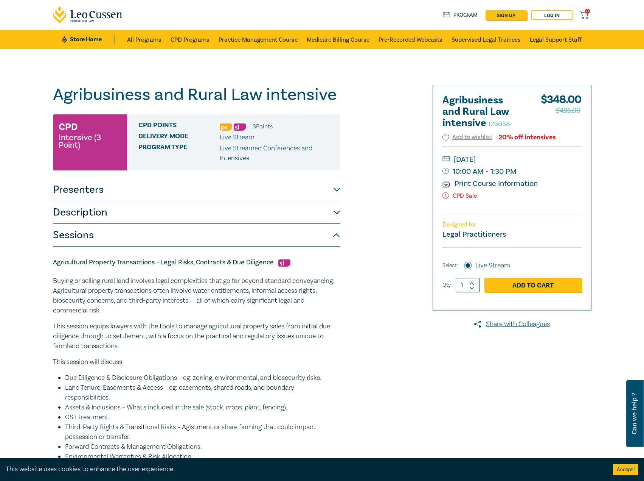
click at [163, 194] on button "Presenters" at bounding box center [197, 189] width 288 height 23
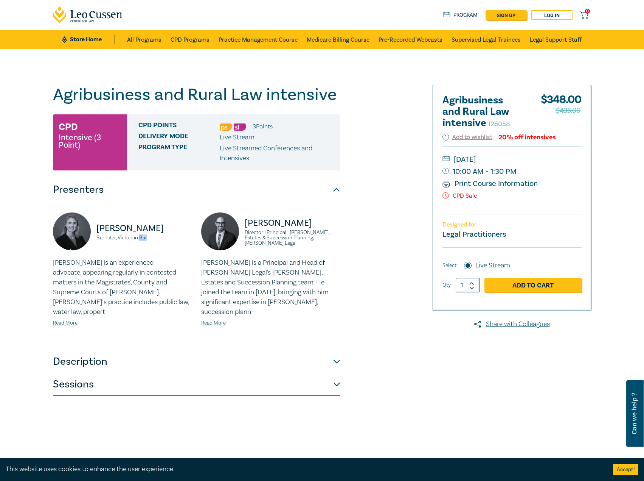
drag, startPoint x: 158, startPoint y: 240, endPoint x: 161, endPoint y: 228, distance: 12.5
click at [140, 236] on small "Barrister, Victorian Bar" at bounding box center [144, 237] width 96 height 5
drag, startPoint x: 162, startPoint y: 226, endPoint x: 136, endPoint y: 230, distance: 26.4
click at [87, 227] on div "Olivia Callahan Barrister, Victorian Bar" at bounding box center [122, 234] width 139 height 45
drag, startPoint x: 165, startPoint y: 243, endPoint x: 79, endPoint y: 239, distance: 85.6
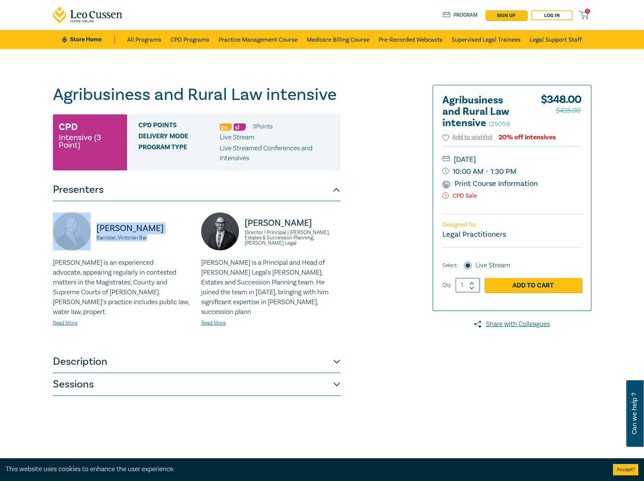
click at [79, 239] on div "Olivia Callahan Barrister, Victorian Bar" at bounding box center [122, 234] width 139 height 45
click at [128, 239] on small "Barrister, Victorian Bar" at bounding box center [144, 237] width 96 height 5
drag, startPoint x: 148, startPoint y: 239, endPoint x: 95, endPoint y: 237, distance: 53.0
click at [95, 237] on div "Olivia Callahan Barrister, Victorian Bar" at bounding box center [122, 234] width 139 height 45
click at [74, 319] on link "Read More" at bounding box center [65, 322] width 25 height 7
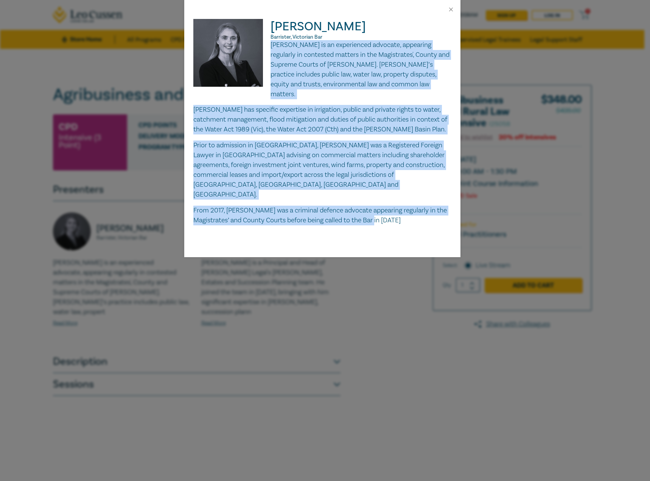
drag, startPoint x: 272, startPoint y: 42, endPoint x: 403, endPoint y: 202, distance: 206.7
click at [403, 202] on div "Olivia is an experienced advocate, appearing regularly in contested matters in …" at bounding box center [322, 132] width 258 height 185
click at [453, 10] on button "Close" at bounding box center [451, 9] width 7 height 7
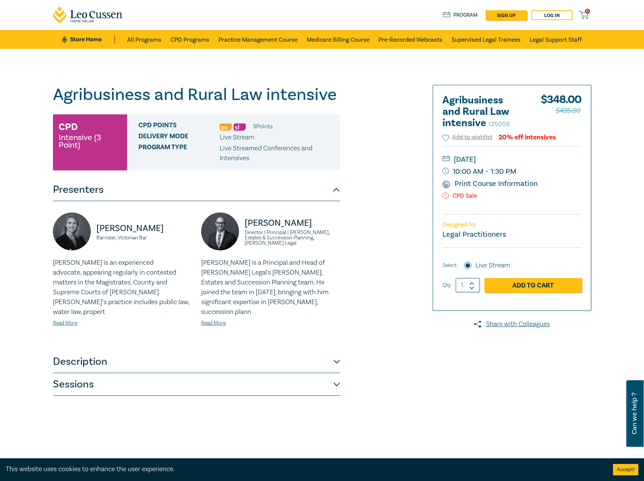
click at [238, 350] on button "Description" at bounding box center [197, 361] width 288 height 23
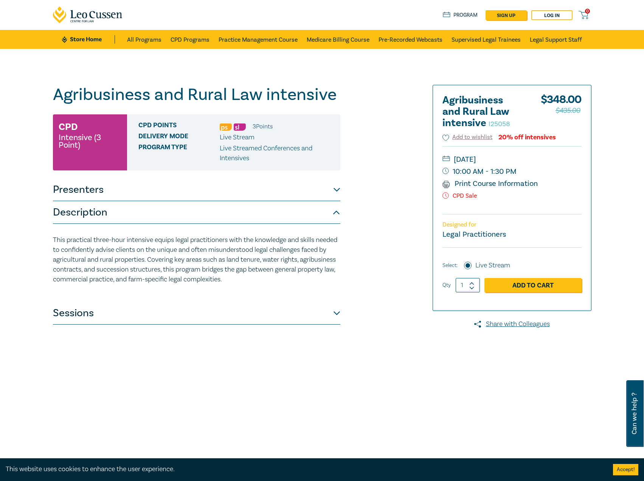
click at [243, 323] on button "Sessions" at bounding box center [197, 313] width 288 height 23
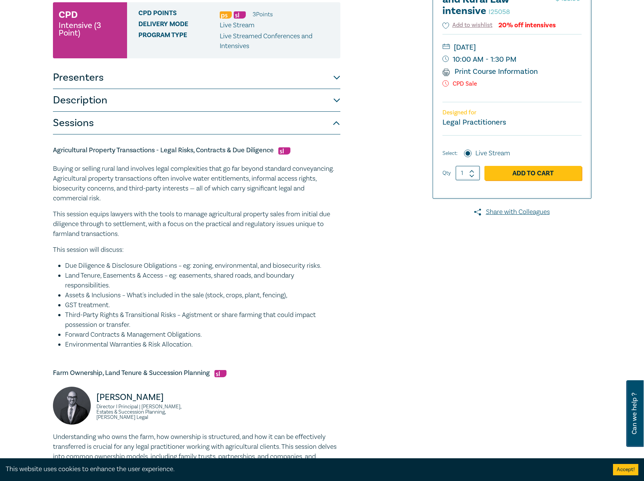
scroll to position [113, 0]
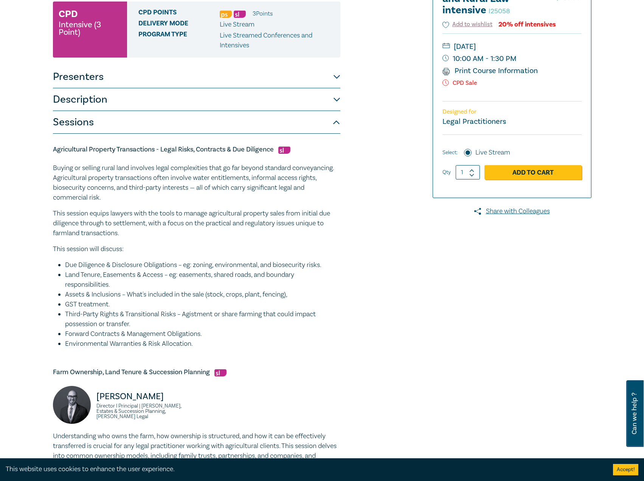
click at [279, 151] on img at bounding box center [284, 149] width 12 height 7
drag, startPoint x: 275, startPoint y: 151, endPoint x: 52, endPoint y: 145, distance: 222.9
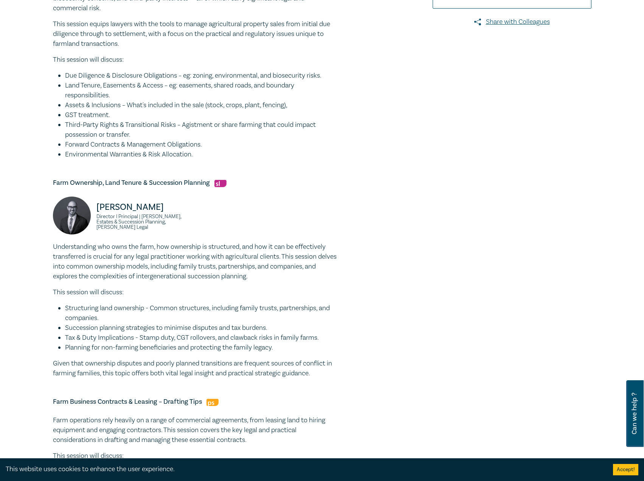
click at [212, 186] on h5 "Farm Ownership, Land Tenure & Succession Planning" at bounding box center [197, 182] width 288 height 9
drag, startPoint x: 210, startPoint y: 182, endPoint x: 49, endPoint y: 185, distance: 160.8
click at [49, 185] on div "Agribusiness and Rural Law intensive I25058 CPD Intensive (3 Point) CPD Points …" at bounding box center [230, 305] width 365 height 1044
drag, startPoint x: 199, startPoint y: 233, endPoint x: 86, endPoint y: 215, distance: 115.0
click at [86, 215] on div "Stefan Manche Director I Principal | Wills, Estates & Succession Planning, Coul…" at bounding box center [196, 218] width 297 height 45
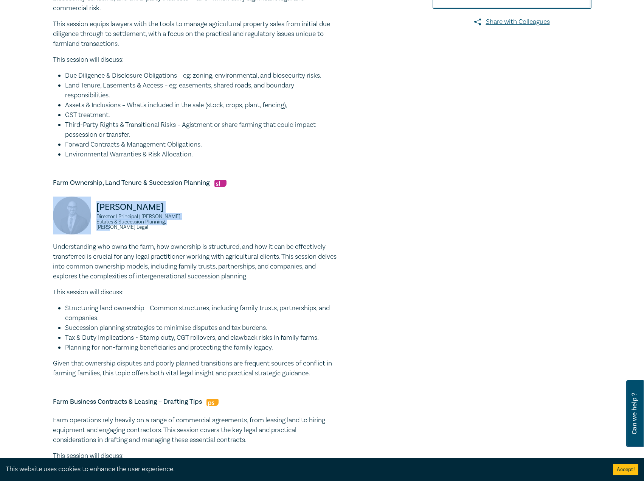
click at [166, 212] on p "Stefan Manche" at bounding box center [144, 207] width 96 height 12
drag, startPoint x: 167, startPoint y: 208, endPoint x: 85, endPoint y: 209, distance: 82.5
click at [85, 209] on div "Stefan Manche Director I Principal | Wills, Estates & Succession Planning, Coul…" at bounding box center [122, 218] width 139 height 45
drag, startPoint x: 183, startPoint y: 226, endPoint x: 95, endPoint y: 219, distance: 88.4
click at [95, 219] on div "Stefan Manche Director I Principal | Wills, Estates & Succession Planning, Coul…" at bounding box center [122, 218] width 139 height 45
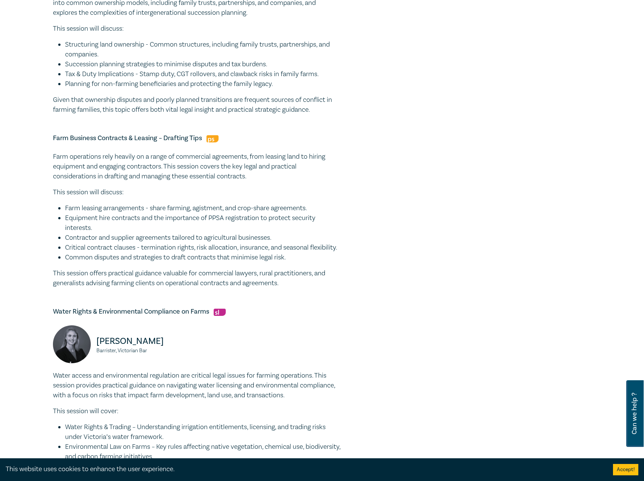
scroll to position [567, 0]
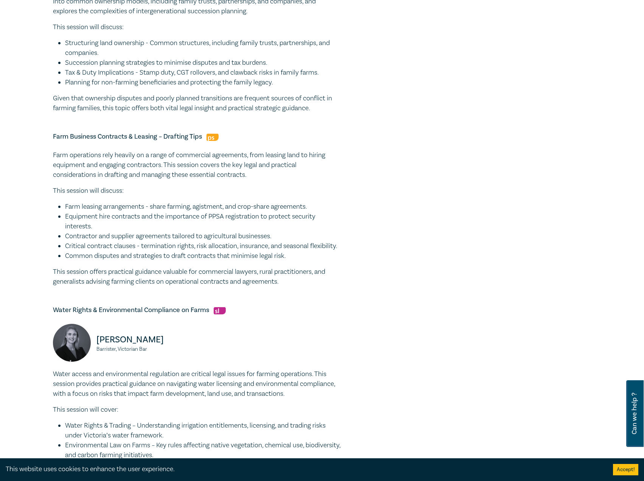
click at [197, 136] on h5 "Farm Business Contracts & Leasing – Drafting Tips" at bounding box center [197, 136] width 288 height 9
drag, startPoint x: 202, startPoint y: 135, endPoint x: 49, endPoint y: 136, distance: 153.2
click at [49, 136] on div "Agribusiness and Rural Law intensive I25058 CPD Intensive (3 Point) CPD Points …" at bounding box center [230, 40] width 365 height 1044
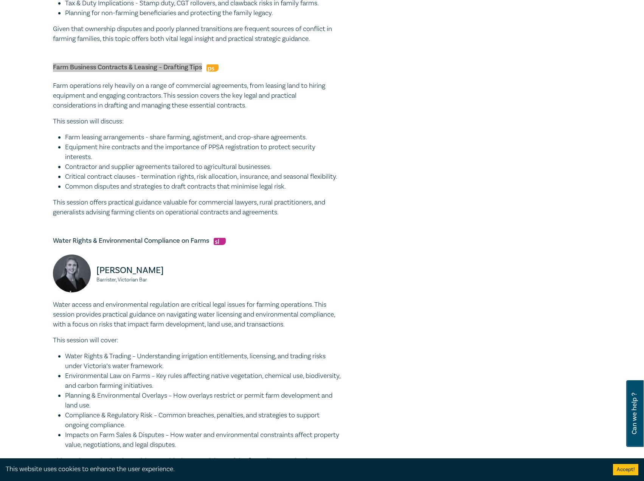
scroll to position [642, 0]
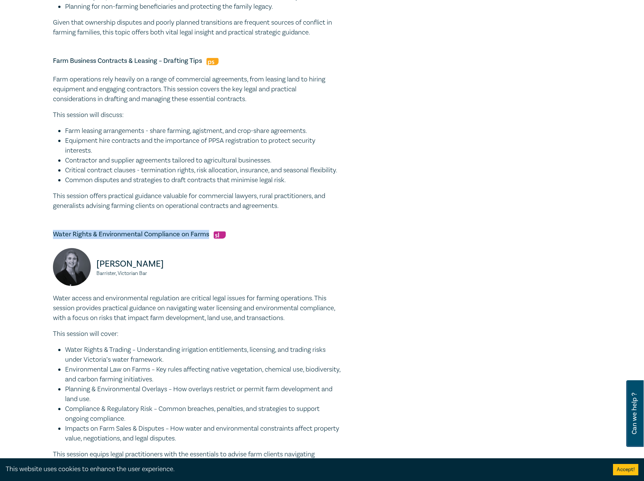
drag, startPoint x: 210, startPoint y: 244, endPoint x: 43, endPoint y: 237, distance: 167.4
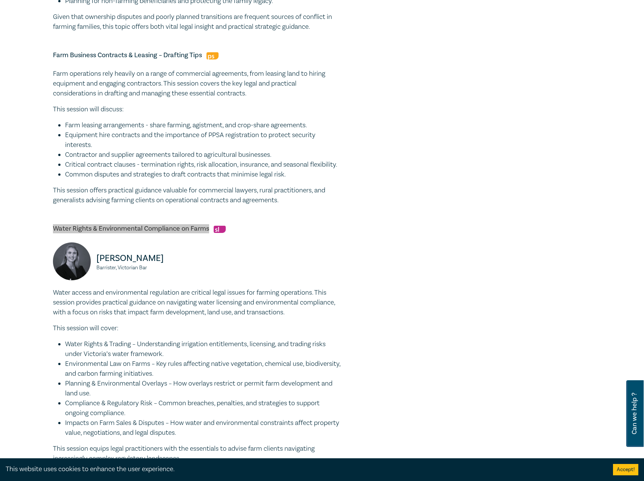
scroll to position [718, 0]
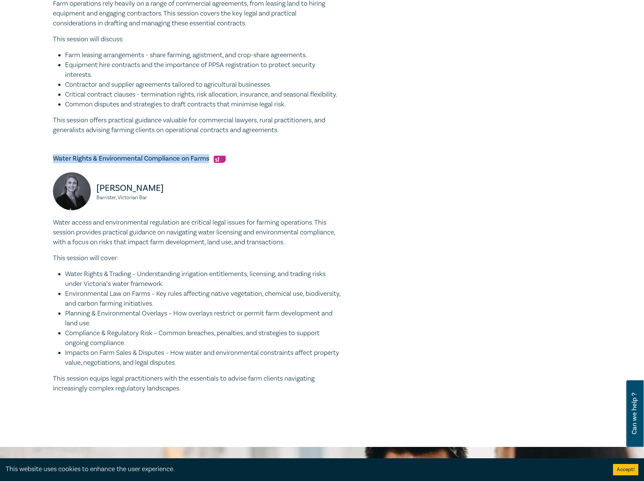
drag, startPoint x: 169, startPoint y: 197, endPoint x: 72, endPoint y: 194, distance: 96.5
click at [72, 194] on div "Olivia Callahan Barrister, Victorian Bar" at bounding box center [122, 194] width 139 height 45
drag, startPoint x: 162, startPoint y: 208, endPoint x: 90, endPoint y: 207, distance: 71.5
click at [90, 207] on div "Olivia Callahan Barrister, Victorian Bar" at bounding box center [122, 194] width 139 height 45
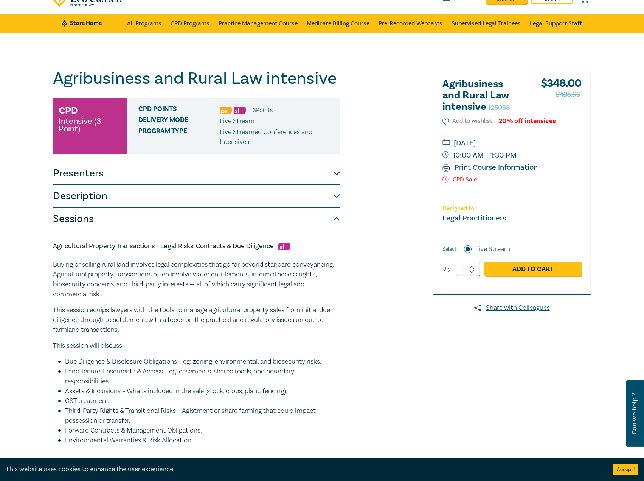
scroll to position [0, 0]
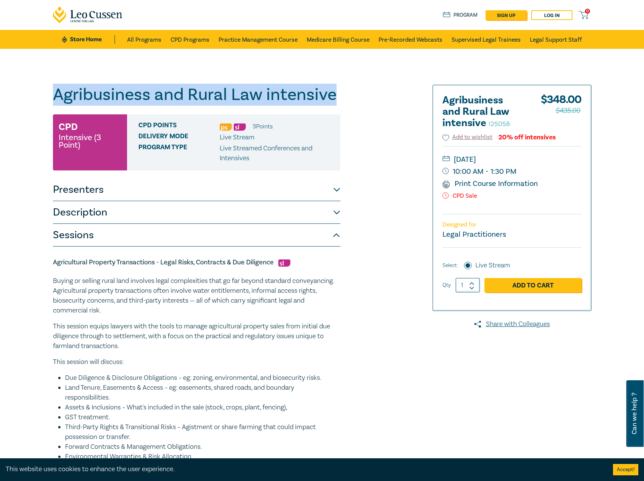
drag, startPoint x: 357, startPoint y: 94, endPoint x: 43, endPoint y: 89, distance: 313.7
drag, startPoint x: 571, startPoint y: 158, endPoint x: 578, endPoint y: 163, distance: 9.2
click at [578, 163] on small "Wednesday, 26 November 2025" at bounding box center [512, 159] width 139 height 12
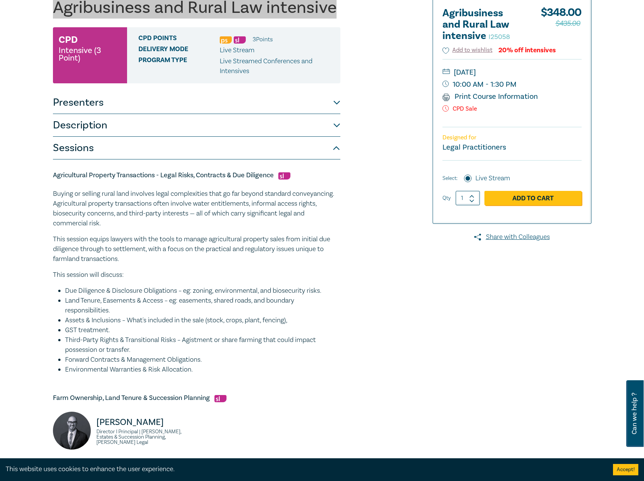
scroll to position [76, 0]
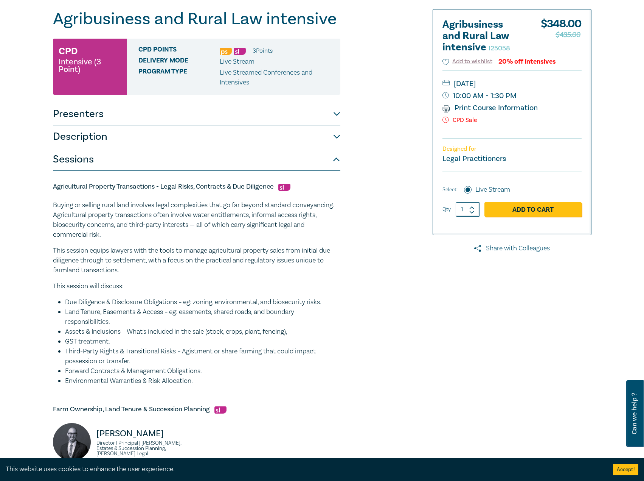
click at [261, 195] on div "Agricultural Property Transactions - Legal Risks, Contracts & Due Diligence Buy…" at bounding box center [197, 284] width 288 height 204
drag, startPoint x: 276, startPoint y: 186, endPoint x: 41, endPoint y: 189, distance: 234.6
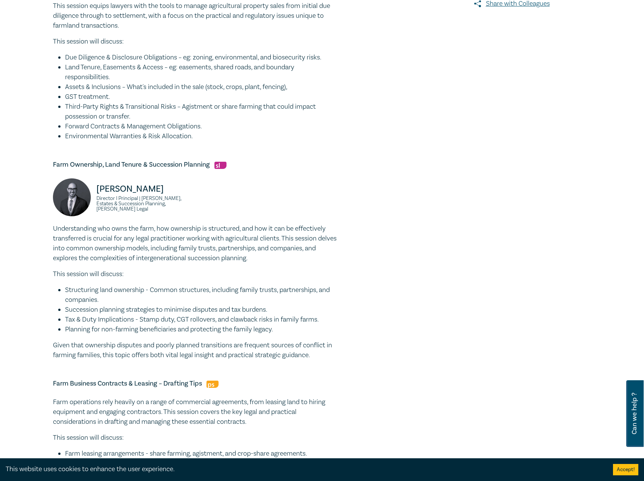
scroll to position [378, 0]
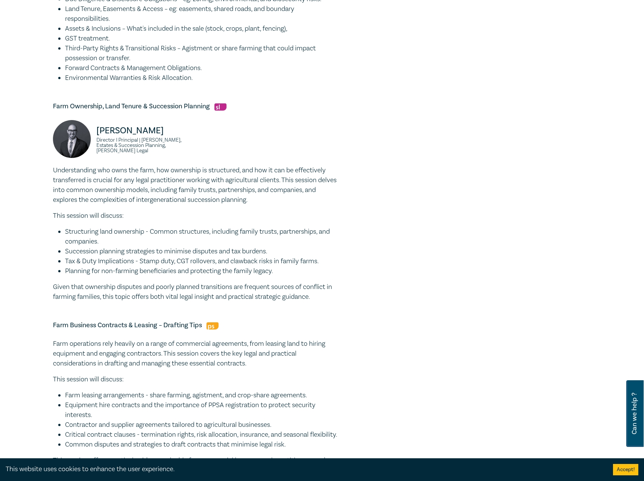
drag, startPoint x: 199, startPoint y: 107, endPoint x: 219, endPoint y: 106, distance: 20.1
click at [200, 107] on h5 "Farm Ownership, Land Tenure & Succession Planning" at bounding box center [197, 106] width 288 height 9
drag, startPoint x: 212, startPoint y: 107, endPoint x: 34, endPoint y: 108, distance: 177.5
click at [34, 108] on div "Agribusiness and Rural Law intensive I25058 CPD Intensive (3 Point) CPD Points …" at bounding box center [322, 228] width 644 height 1116
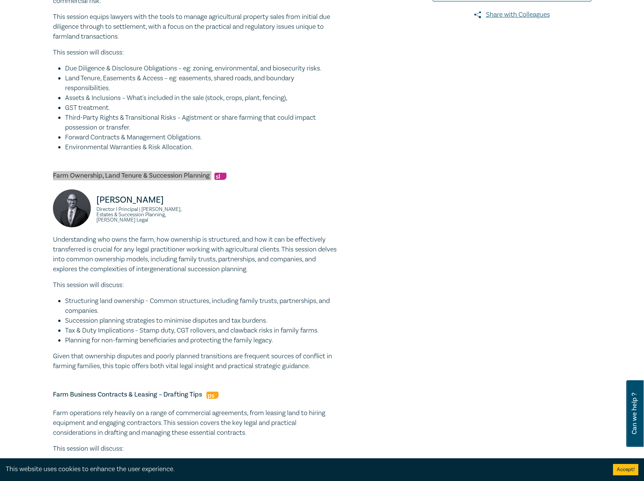
scroll to position [341, 0]
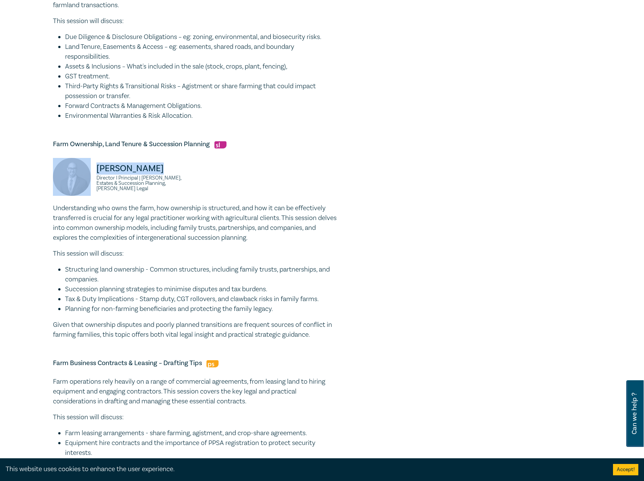
drag, startPoint x: 173, startPoint y: 174, endPoint x: 86, endPoint y: 172, distance: 87.0
click at [86, 172] on div "Stefan Manche Director I Principal | Wills, Estates & Succession Planning, Coul…" at bounding box center [122, 180] width 139 height 45
drag, startPoint x: 187, startPoint y: 190, endPoint x: 89, endPoint y: 181, distance: 98.4
click at [89, 181] on div "Stefan Manche Director I Principal | Wills, Estates & Succession Planning, Coul…" at bounding box center [122, 180] width 139 height 45
drag, startPoint x: 121, startPoint y: 181, endPoint x: 202, endPoint y: 168, distance: 81.6
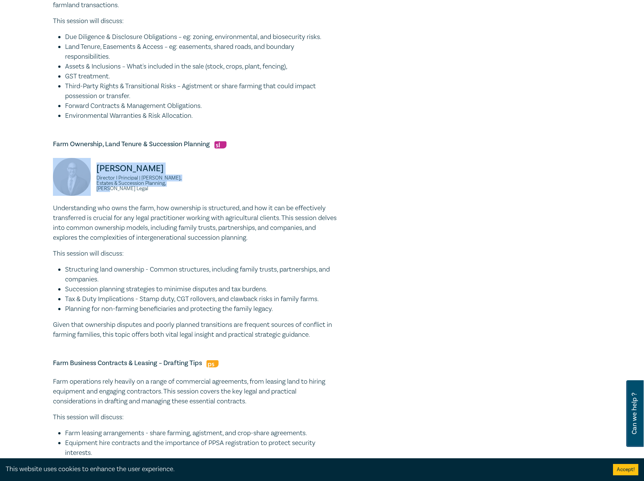
click at [202, 168] on div "Stefan Manche Director I Principal | Wills, Estates & Succession Planning, Coul…" at bounding box center [196, 180] width 297 height 45
drag, startPoint x: 188, startPoint y: 185, endPoint x: 105, endPoint y: 181, distance: 83.3
click at [95, 181] on div "Stefan Manche Director I Principal | Wills, Estates & Succession Planning, Coul…" at bounding box center [122, 180] width 139 height 45
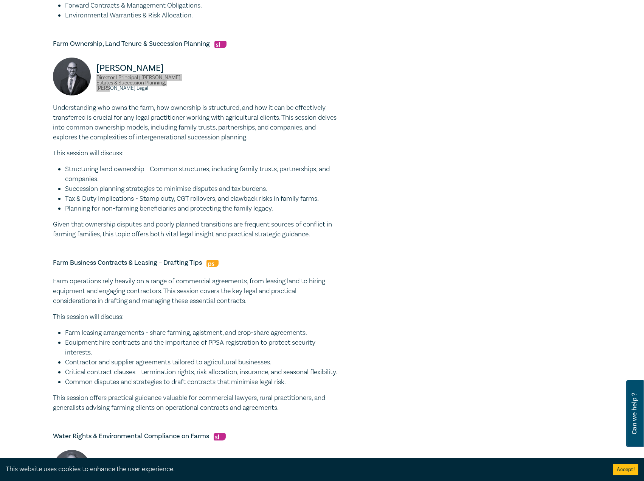
scroll to position [492, 0]
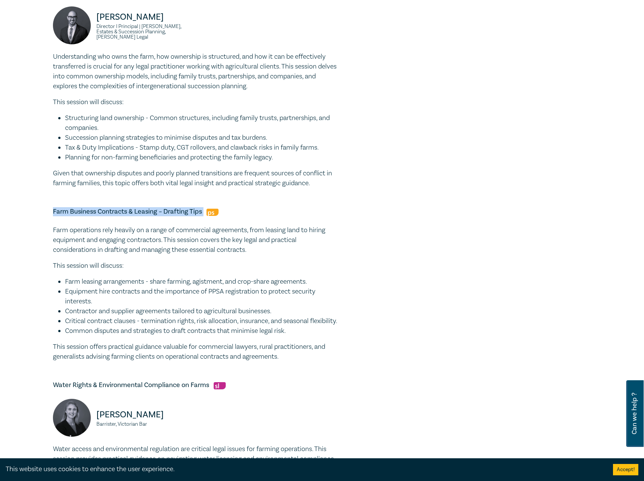
drag, startPoint x: 205, startPoint y: 213, endPoint x: 34, endPoint y: 211, distance: 170.7
click at [34, 211] on div "Agribusiness and Rural Law intensive I25058 CPD Intensive (3 Point) CPD Points …" at bounding box center [322, 115] width 644 height 1116
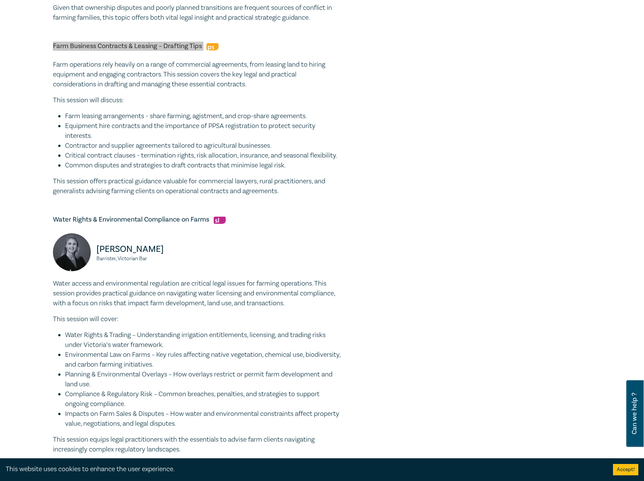
scroll to position [714, 0]
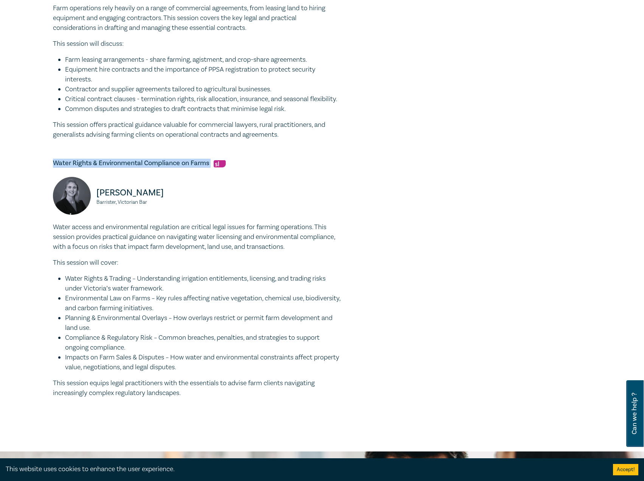
drag, startPoint x: 212, startPoint y: 172, endPoint x: 20, endPoint y: 174, distance: 191.1
drag, startPoint x: 154, startPoint y: 196, endPoint x: 161, endPoint y: 201, distance: 8.3
click at [161, 201] on div "Olivia Callahan Barrister, Victorian Bar" at bounding box center [122, 199] width 139 height 45
drag, startPoint x: 165, startPoint y: 201, endPoint x: 70, endPoint y: 207, distance: 94.4
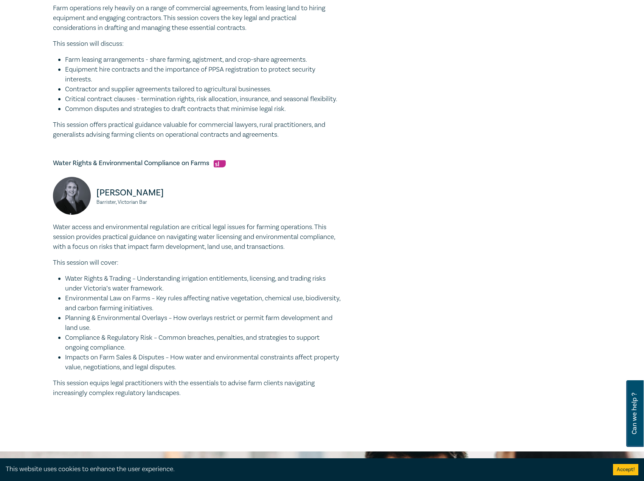
click at [70, 207] on div "Olivia Callahan Barrister, Victorian Bar" at bounding box center [122, 199] width 139 height 45
drag, startPoint x: 123, startPoint y: 202, endPoint x: 166, endPoint y: 198, distance: 43.0
click at [171, 197] on p "Olivia Callahan" at bounding box center [144, 193] width 96 height 12
drag, startPoint x: 165, startPoint y: 200, endPoint x: 96, endPoint y: 204, distance: 69.0
click at [96, 204] on div "Olivia Callahan Barrister, Victorian Bar" at bounding box center [122, 199] width 139 height 45
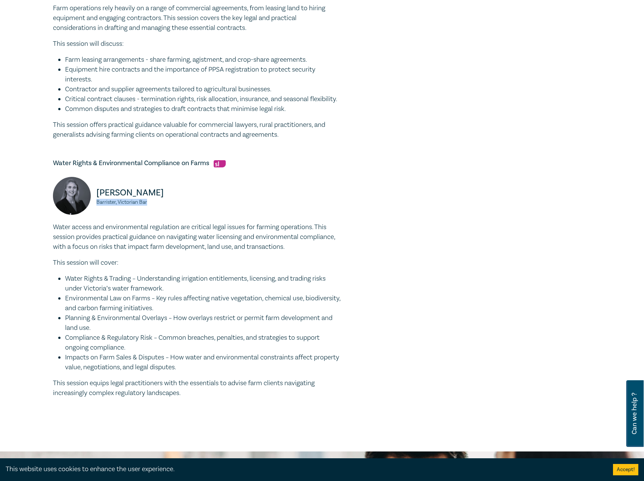
drag, startPoint x: 189, startPoint y: 216, endPoint x: 90, endPoint y: 212, distance: 98.4
click at [90, 212] on div "Olivia Callahan Barrister, Victorian Bar" at bounding box center [122, 199] width 139 height 45
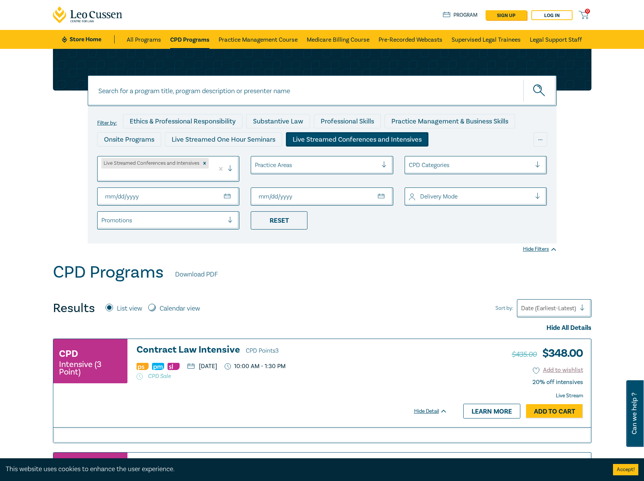
click at [81, 38] on link "Store Home" at bounding box center [88, 39] width 53 height 8
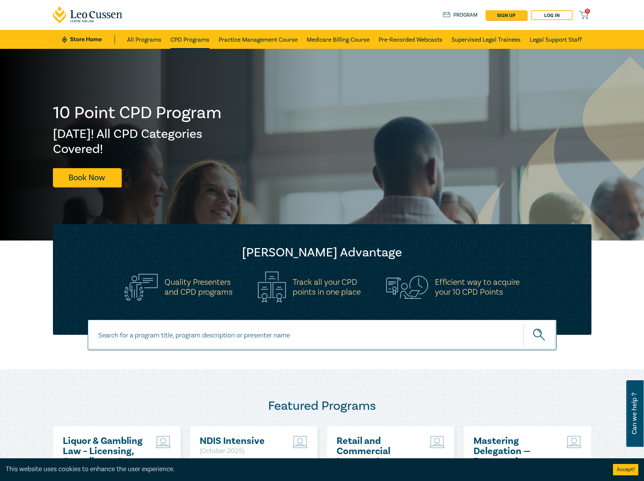
click at [190, 46] on link "CPD Programs" at bounding box center [190, 39] width 39 height 19
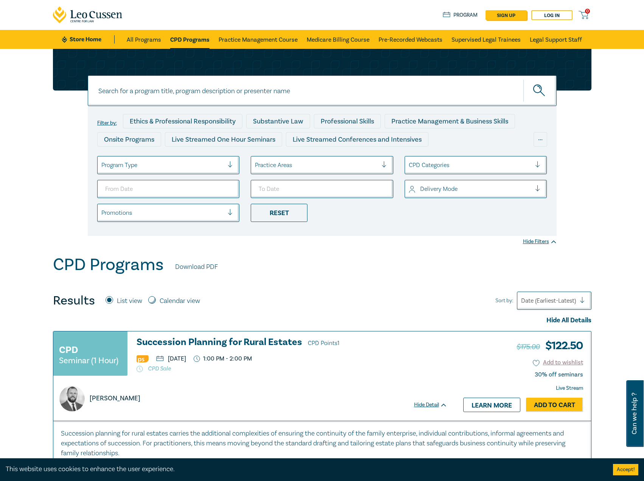
click at [82, 33] on ul "Store Home All Programs CPD Programs Practice Management Course Medicare Billin…" at bounding box center [322, 39] width 520 height 19
click at [79, 39] on link "Store Home" at bounding box center [88, 39] width 53 height 8
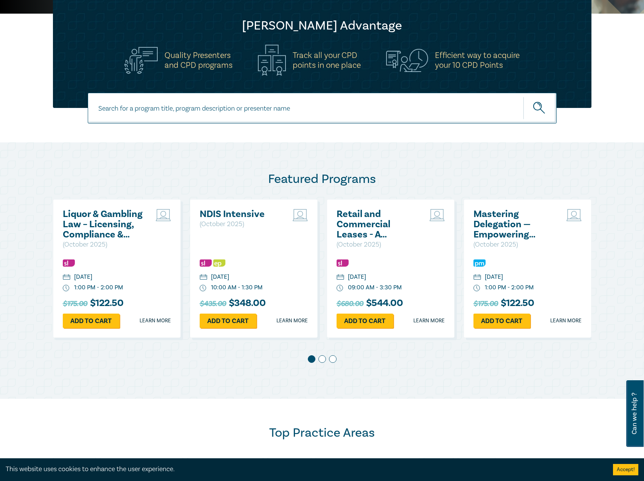
click at [104, 221] on h2 "Liquor & Gambling Law – Licensing, Compliance & Regulations" at bounding box center [103, 224] width 81 height 31
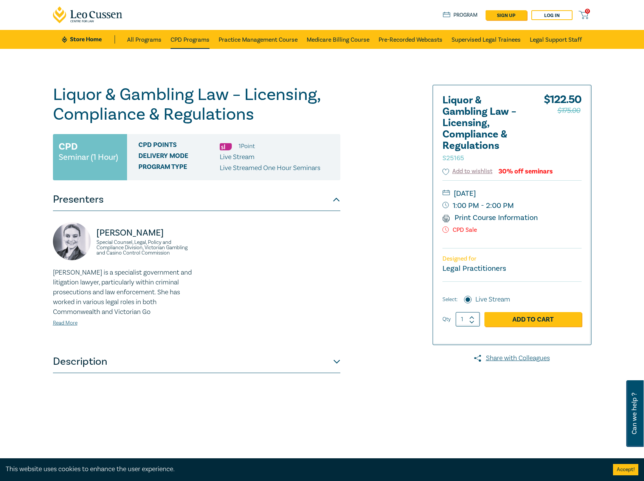
click at [192, 39] on link "CPD Programs" at bounding box center [190, 39] width 39 height 19
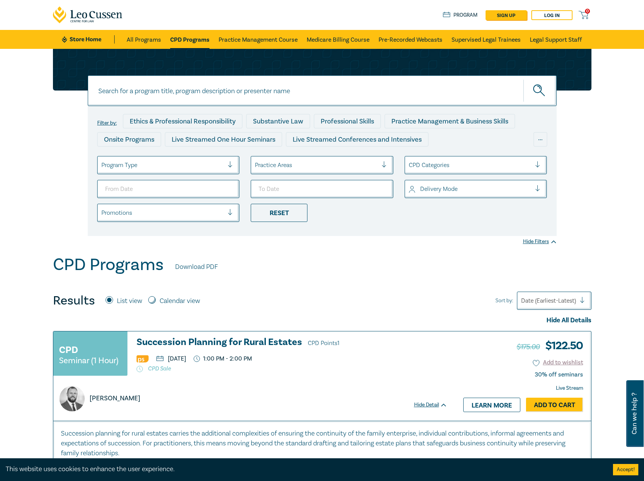
click at [223, 91] on input at bounding box center [322, 90] width 469 height 31
type input "s26208"
click at [524, 79] on button "submit" at bounding box center [540, 90] width 33 height 23
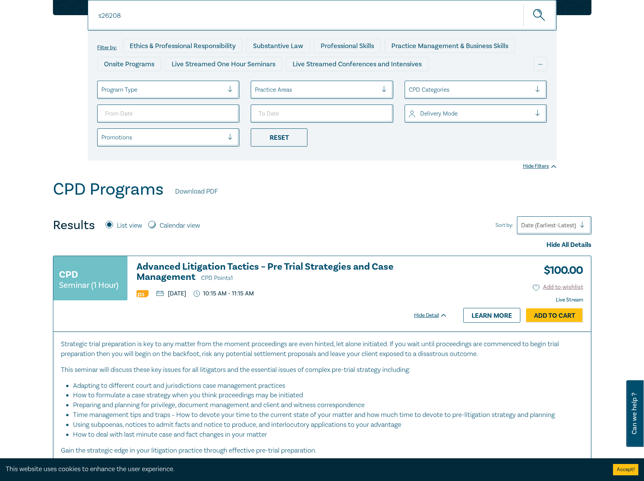
click at [166, 271] on h3 "Advanced Litigation Tactics – Pre Trial Strategies and Case Management CPD Poin…" at bounding box center [292, 272] width 311 height 22
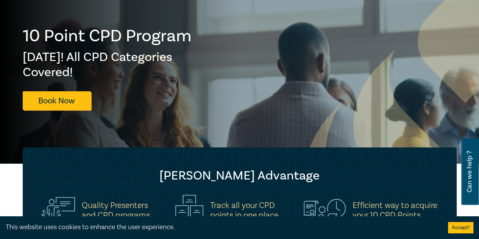
scroll to position [76, 0]
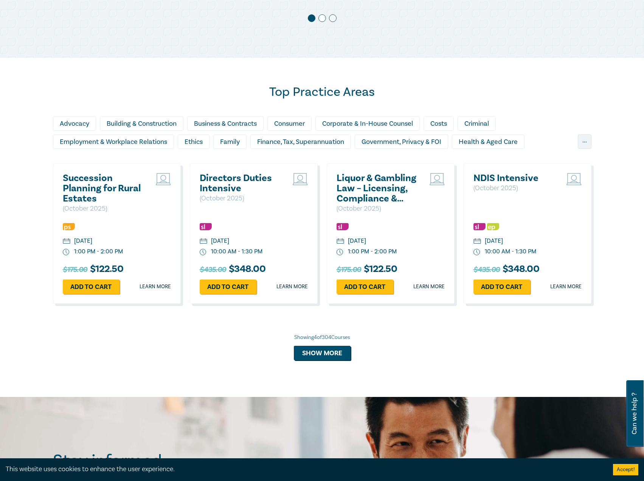
click at [100, 181] on h2 "Succession Planning for Rural Estates" at bounding box center [103, 188] width 81 height 31
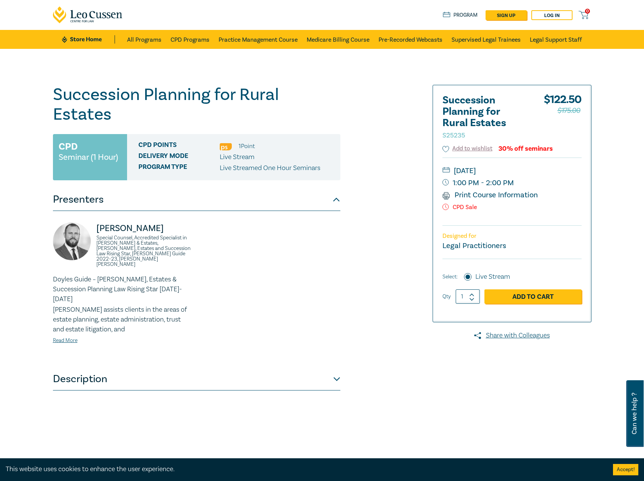
click at [333, 367] on button "Description" at bounding box center [197, 378] width 288 height 23
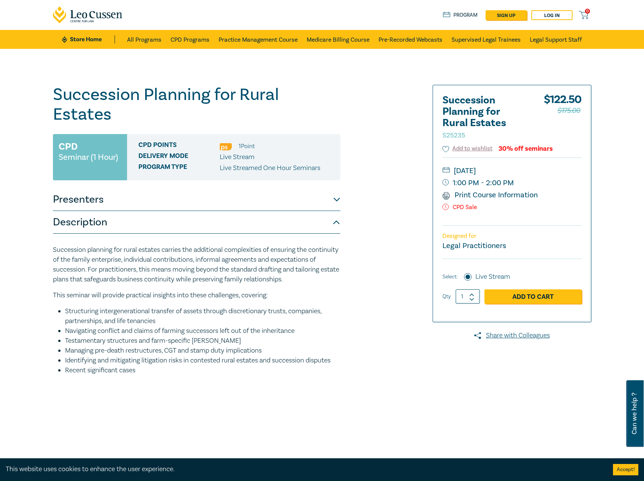
click at [211, 188] on button "Presenters" at bounding box center [197, 199] width 288 height 23
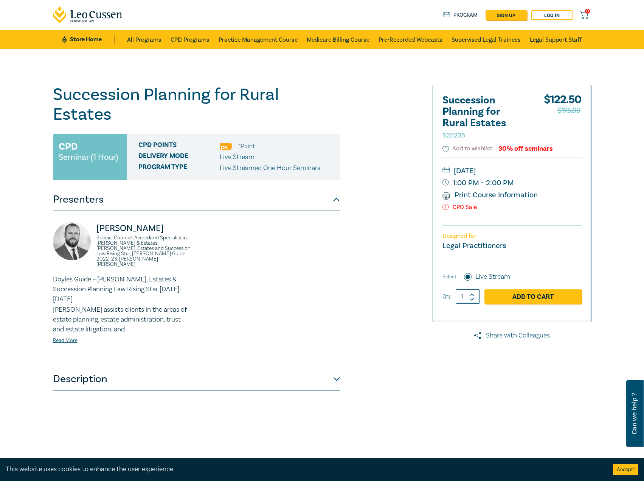
click at [89, 38] on link "Store Home" at bounding box center [88, 39] width 53 height 8
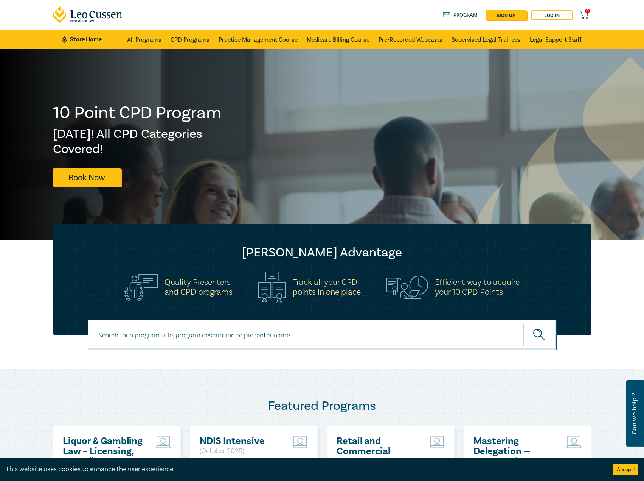
click at [184, 341] on input at bounding box center [322, 334] width 469 height 31
type input "s26208"
click at [524, 323] on button "submit" at bounding box center [540, 334] width 33 height 23
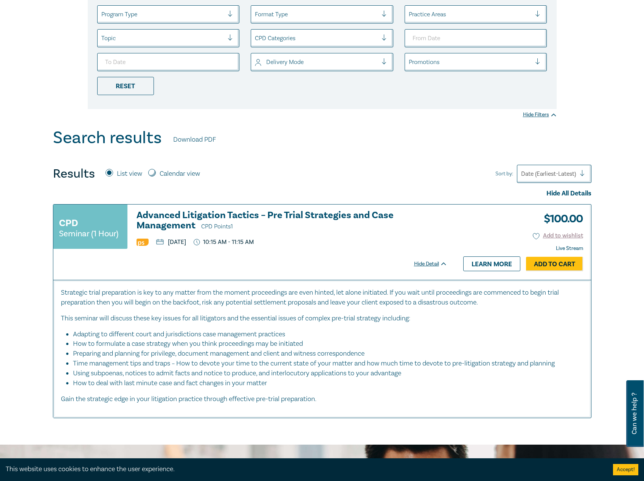
scroll to position [151, 0]
click at [180, 217] on h3 "Advanced Litigation Tactics – Pre Trial Strategies and Case Management CPD Poin…" at bounding box center [292, 221] width 311 height 22
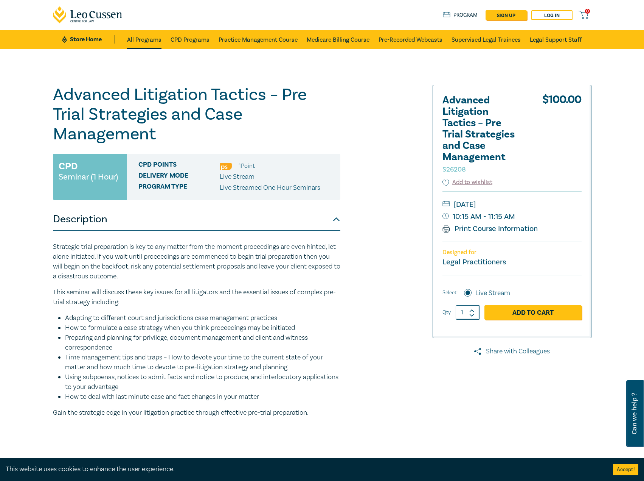
click at [143, 38] on link "All Programs" at bounding box center [144, 39] width 34 height 19
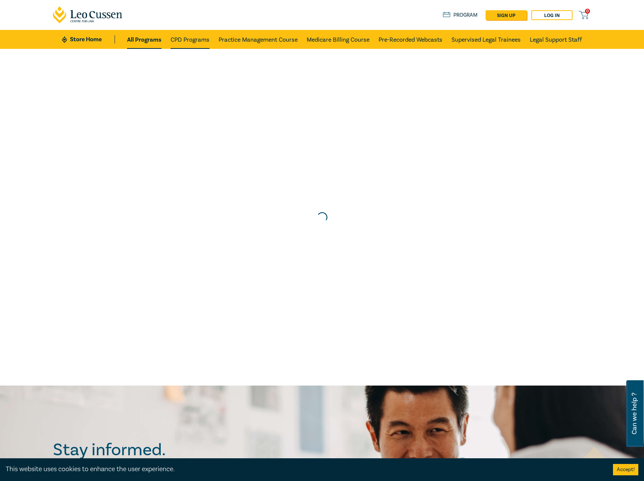
click at [188, 39] on link "CPD Programs" at bounding box center [190, 39] width 39 height 19
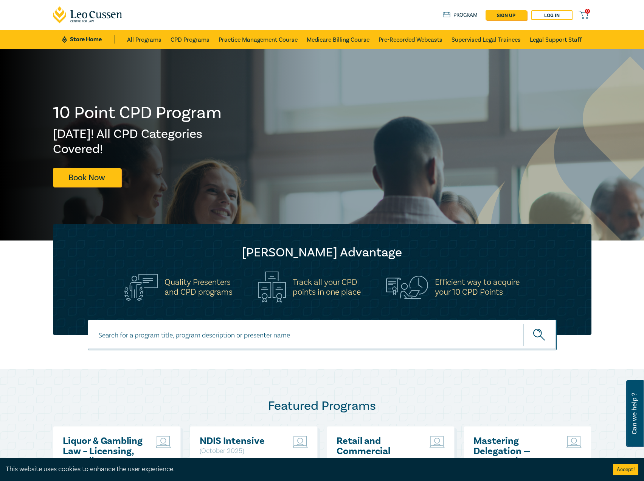
click at [205, 342] on input at bounding box center [322, 334] width 469 height 31
type input "s26209"
click at [524, 323] on button "submit" at bounding box center [540, 334] width 33 height 23
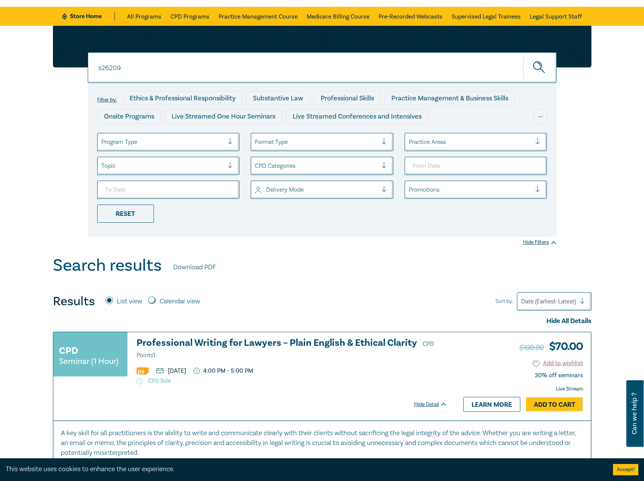
scroll to position [76, 0]
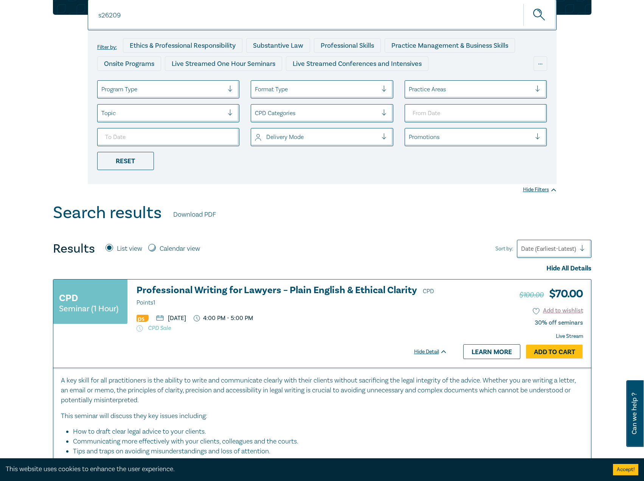
click at [254, 286] on h3 "Professional Writing for Lawyers – Plain English & Ethical Clarity CPD Points 1" at bounding box center [292, 296] width 311 height 23
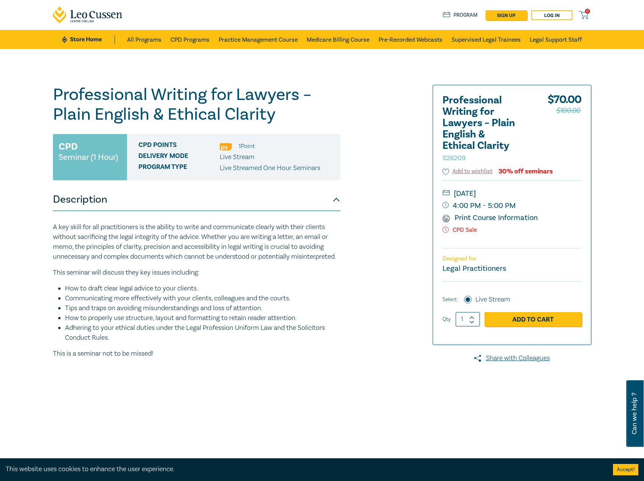
click at [71, 38] on link "Store Home" at bounding box center [88, 39] width 53 height 8
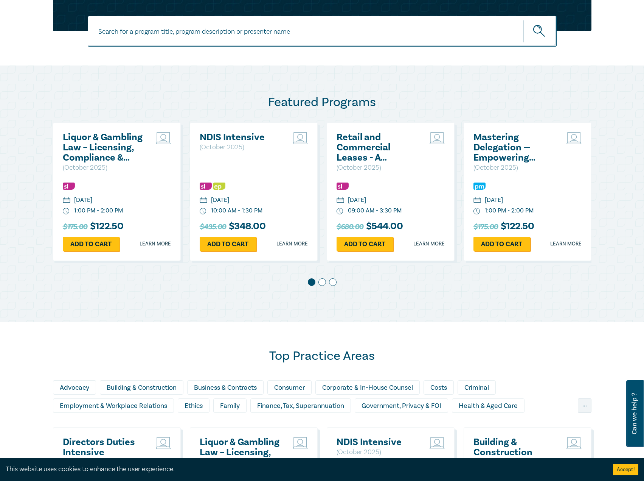
scroll to position [303, 0]
